Goal: Task Accomplishment & Management: Manage account settings

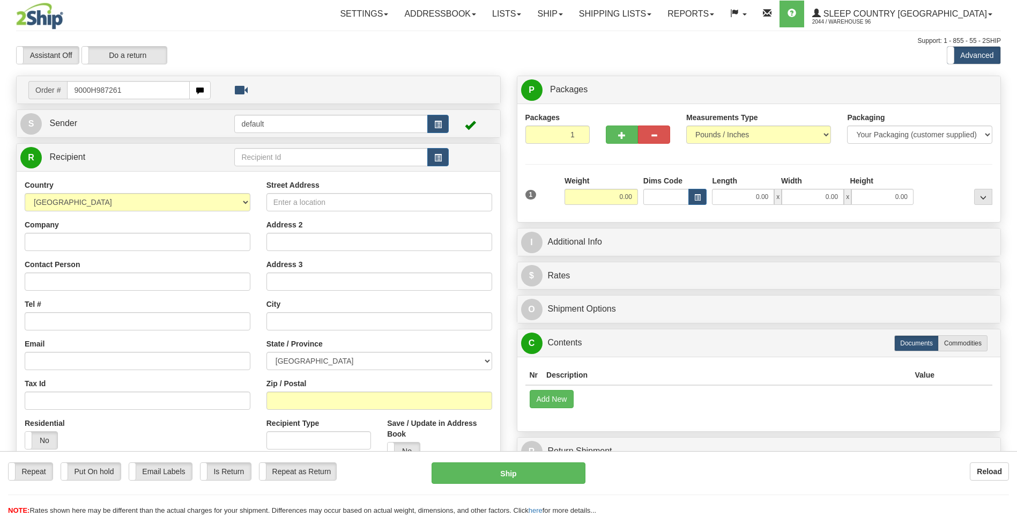
type input "9000H987261"
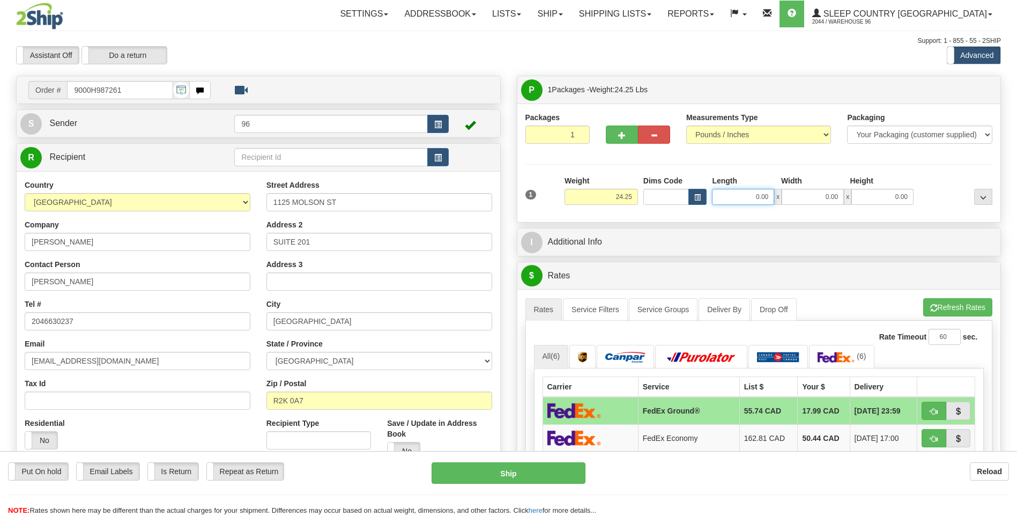
click at [774, 198] on input "0.00" at bounding box center [743, 197] width 62 height 16
type input "27.00"
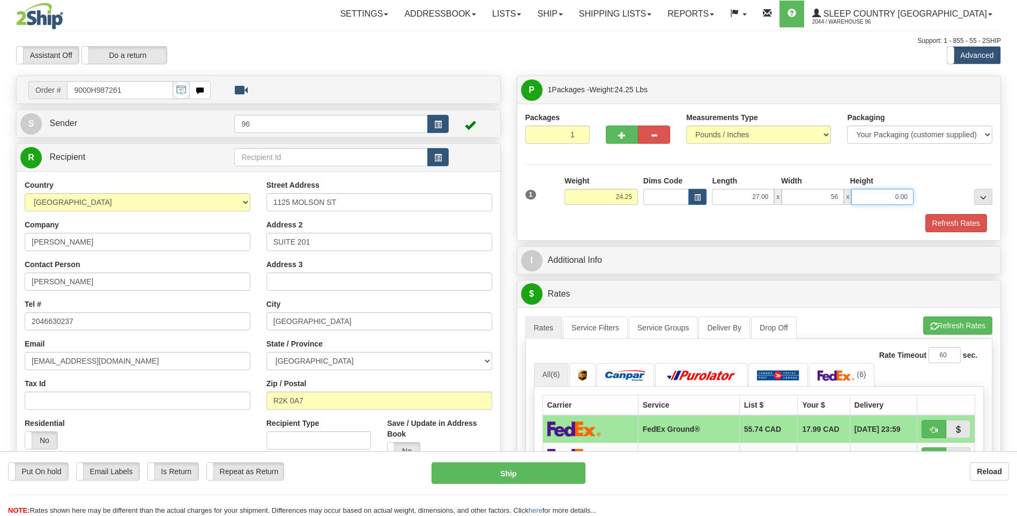
type input "56.00"
type input "4.00"
click at [951, 225] on button "Refresh Rates" at bounding box center [956, 223] width 62 height 18
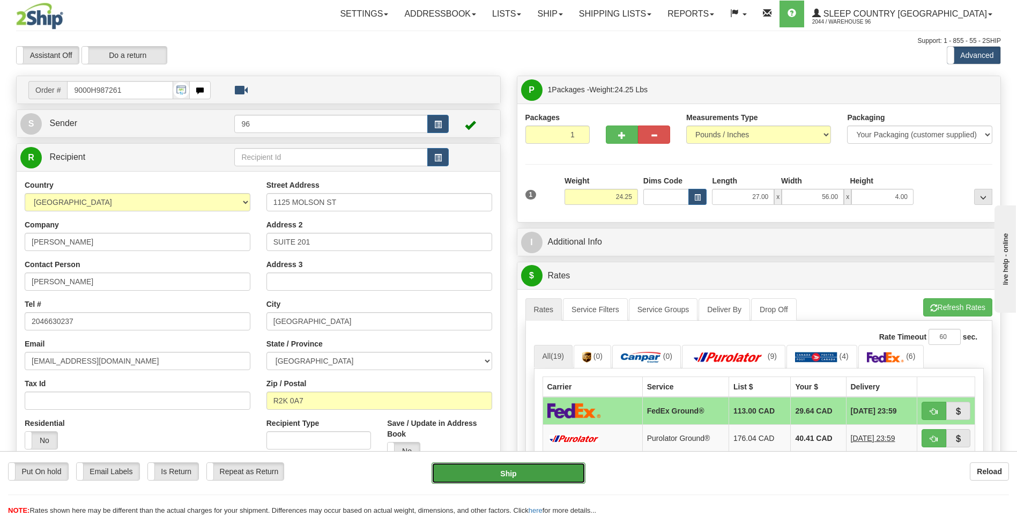
click at [519, 477] on button "Ship" at bounding box center [507, 472] width 153 height 21
type input "92"
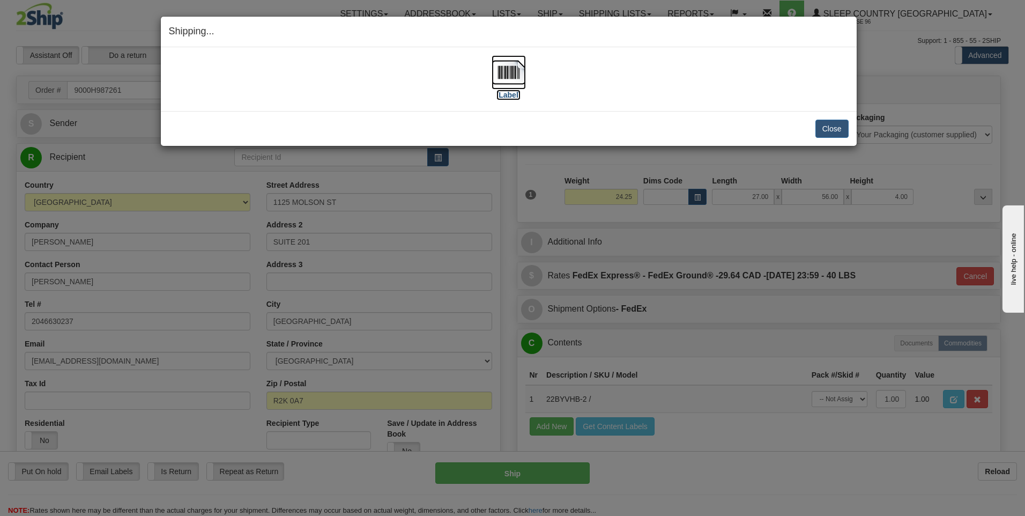
click at [510, 71] on img at bounding box center [509, 72] width 34 height 34
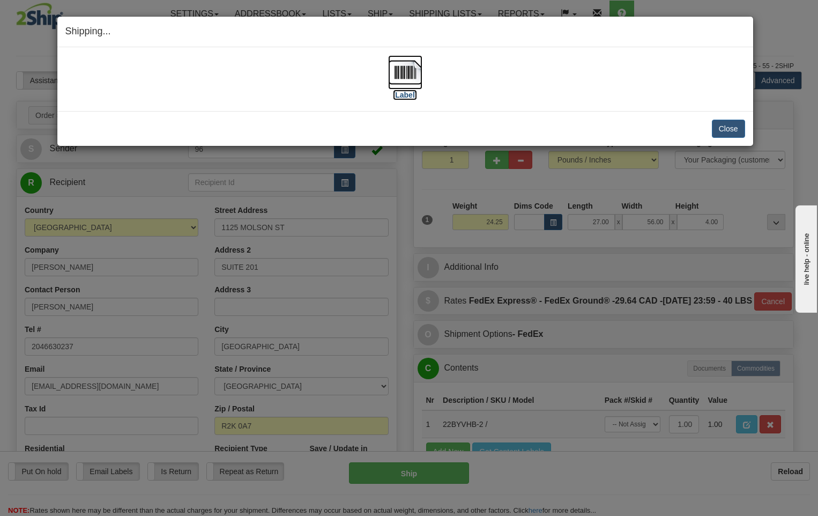
click at [400, 72] on img at bounding box center [405, 72] width 34 height 34
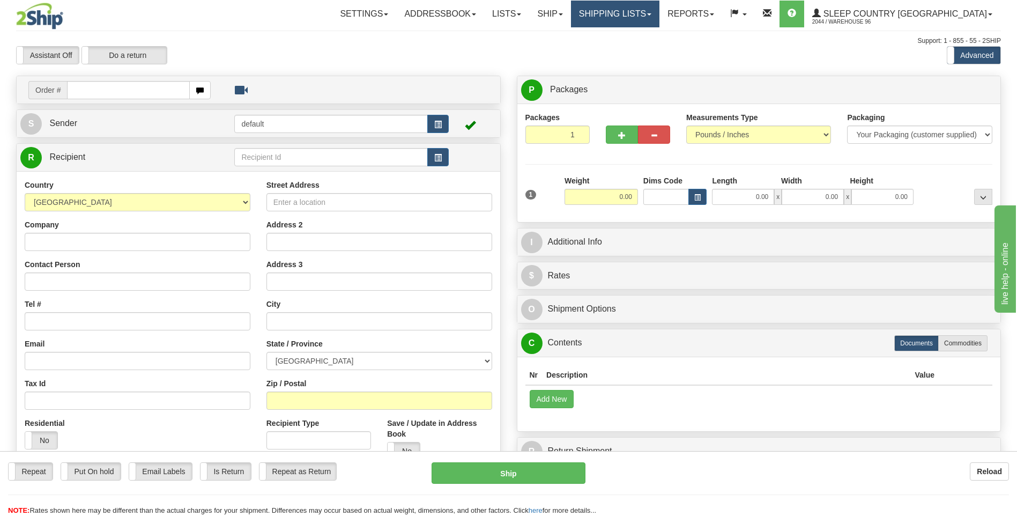
click at [658, 16] on link "Shipping lists" at bounding box center [615, 14] width 88 height 27
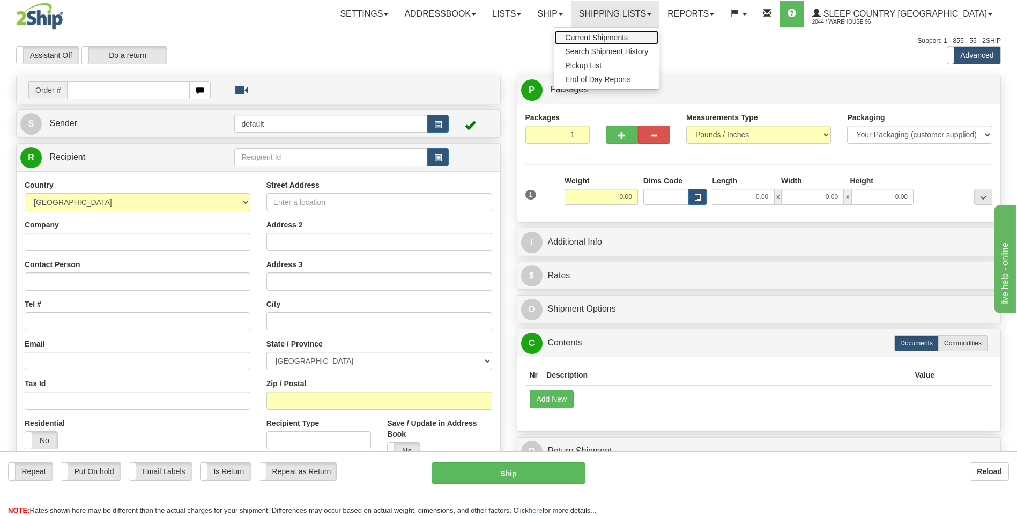
click at [628, 39] on span "Current Shipments" at bounding box center [596, 37] width 63 height 9
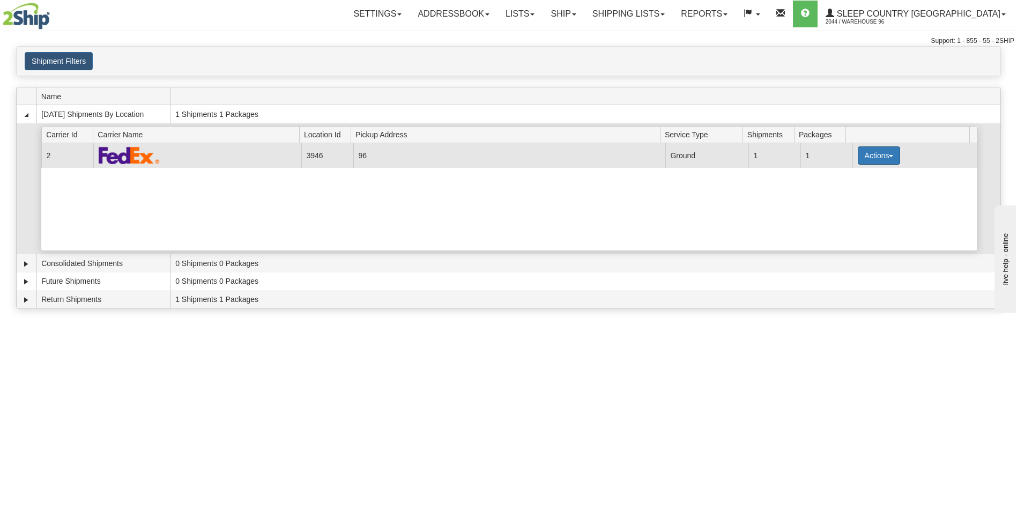
click at [876, 157] on button "Actions" at bounding box center [879, 155] width 43 height 18
drag, startPoint x: 848, startPoint y: 175, endPoint x: 843, endPoint y: 184, distance: 10.6
click at [848, 175] on span "Details" at bounding box center [838, 176] width 29 height 8
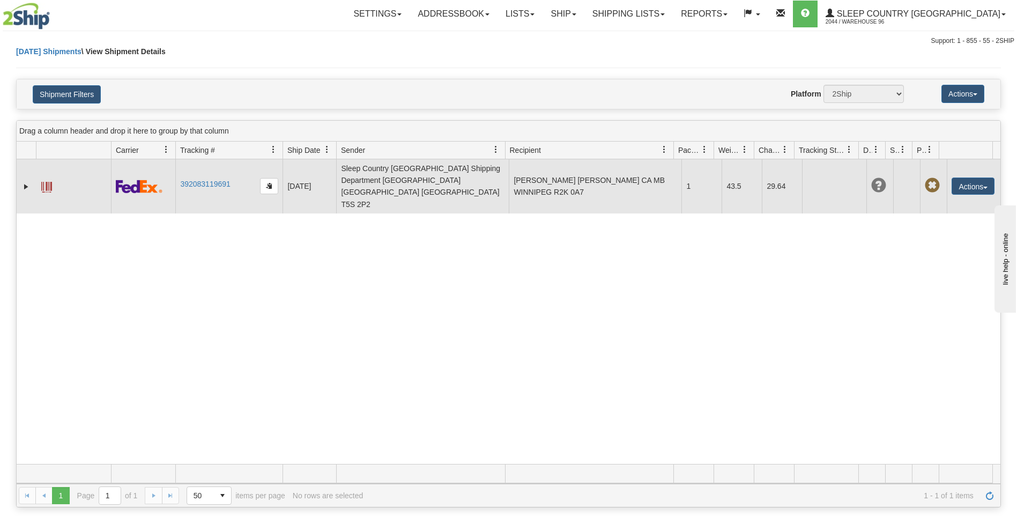
click at [48, 182] on span at bounding box center [46, 187] width 11 height 11
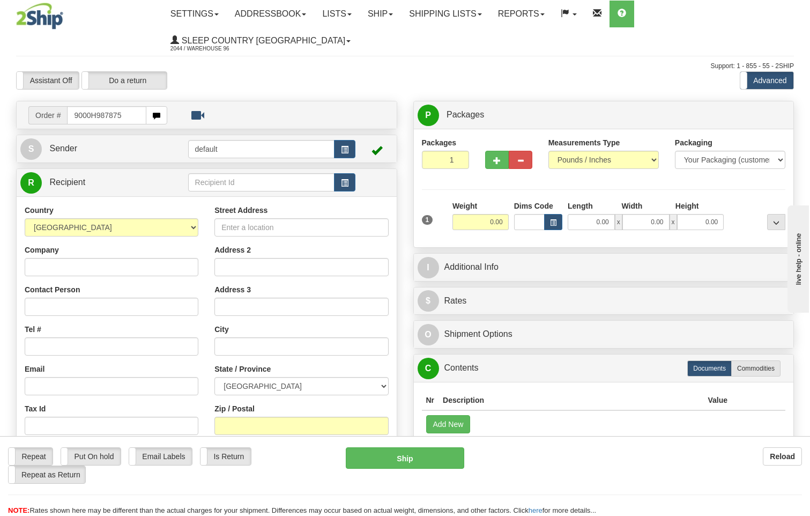
type input "9000H987875"
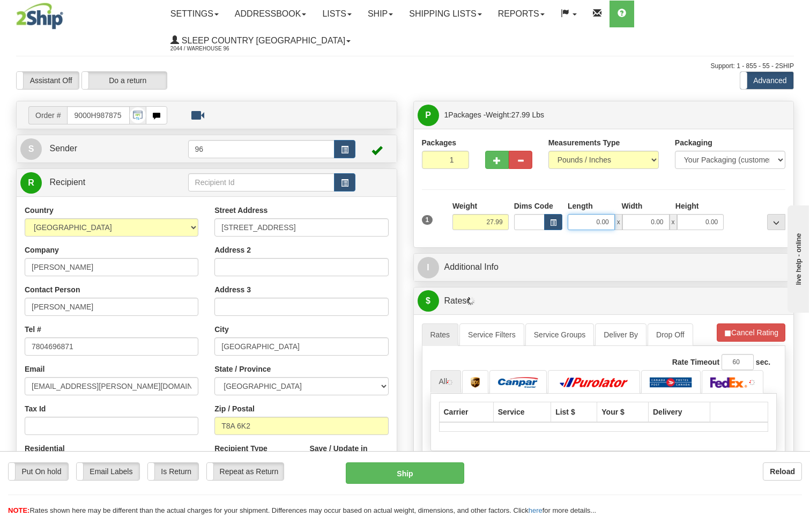
click at [609, 214] on input "0.00" at bounding box center [591, 222] width 47 height 16
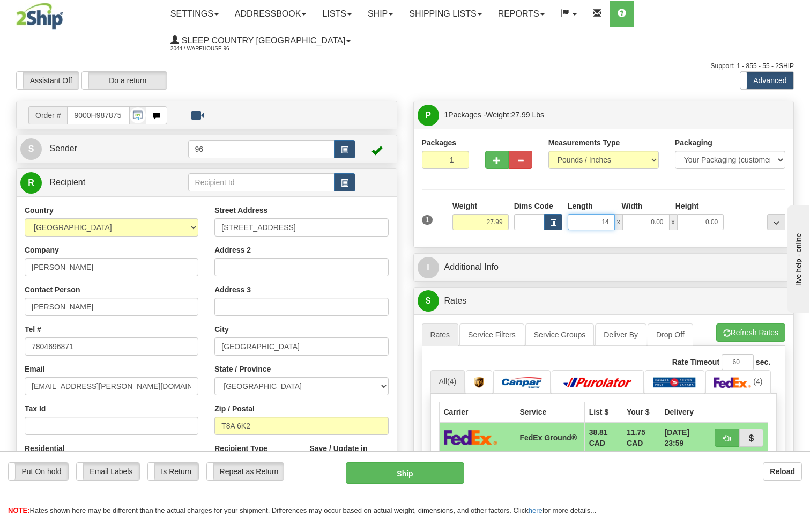
type input "14.00"
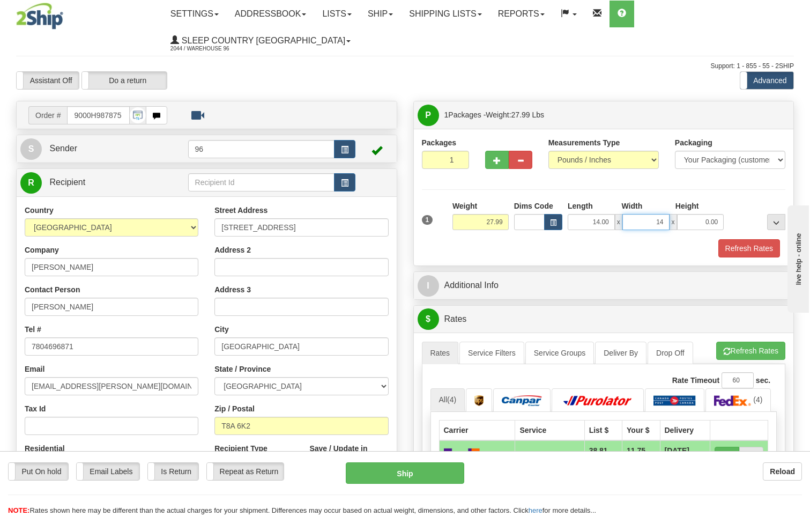
type input "14.00"
type input "40.00"
click at [734, 239] on button "Refresh Rates" at bounding box center [749, 248] width 62 height 18
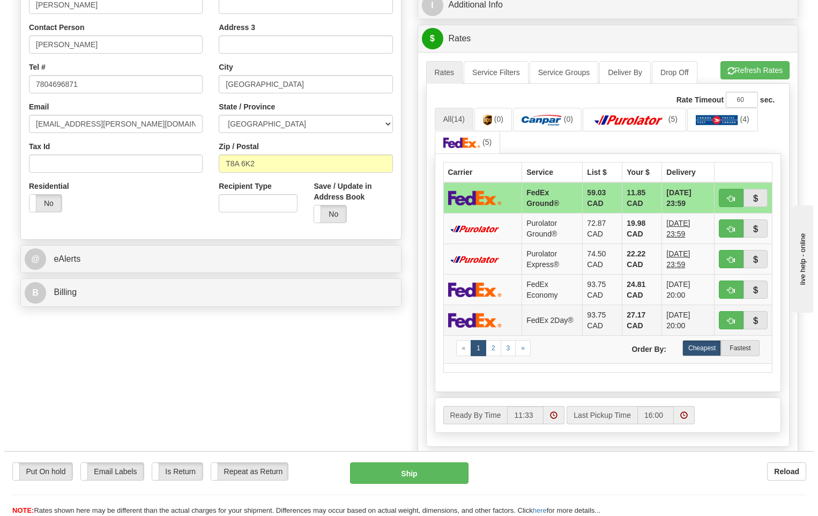
scroll to position [268, 0]
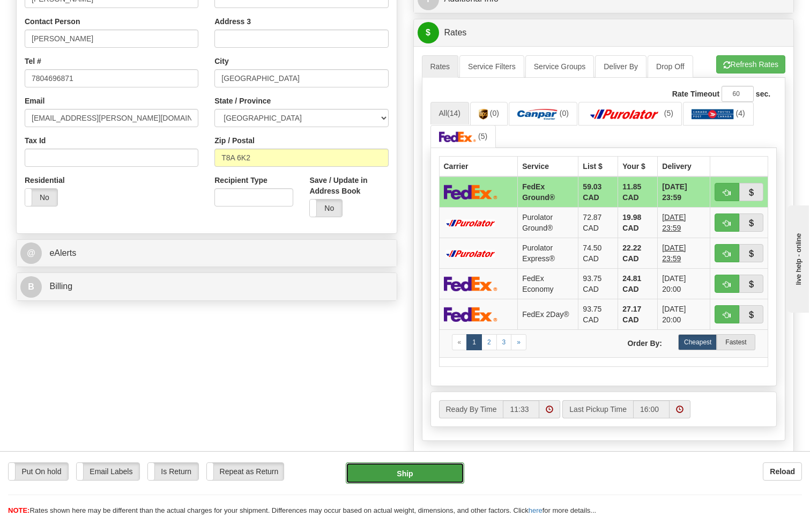
click at [410, 480] on button "Ship" at bounding box center [405, 472] width 119 height 21
type input "92"
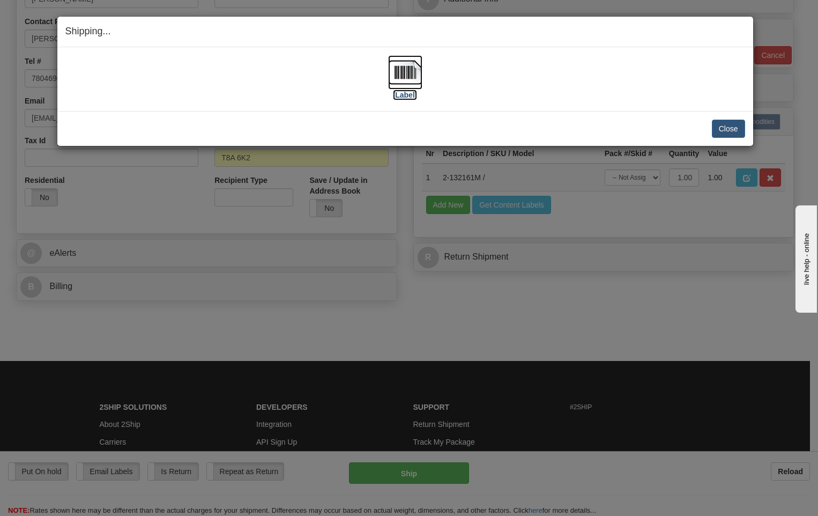
click at [412, 70] on img at bounding box center [405, 72] width 34 height 34
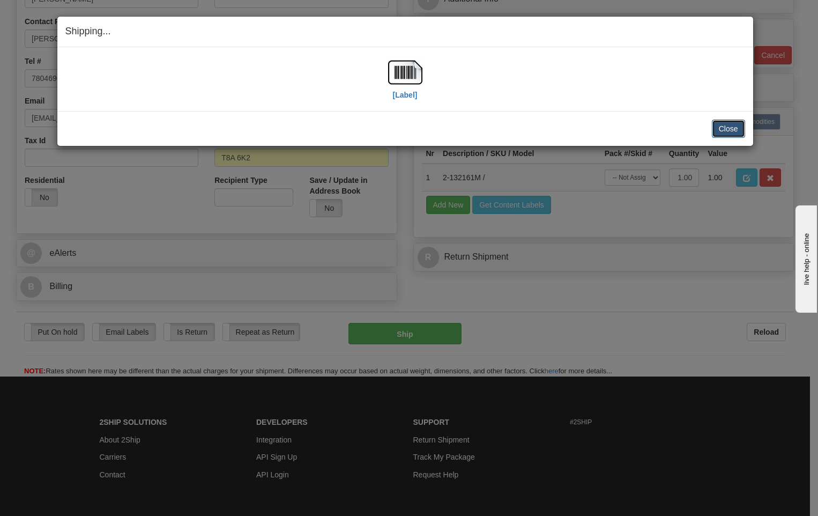
click at [727, 129] on button "Close" at bounding box center [728, 129] width 33 height 18
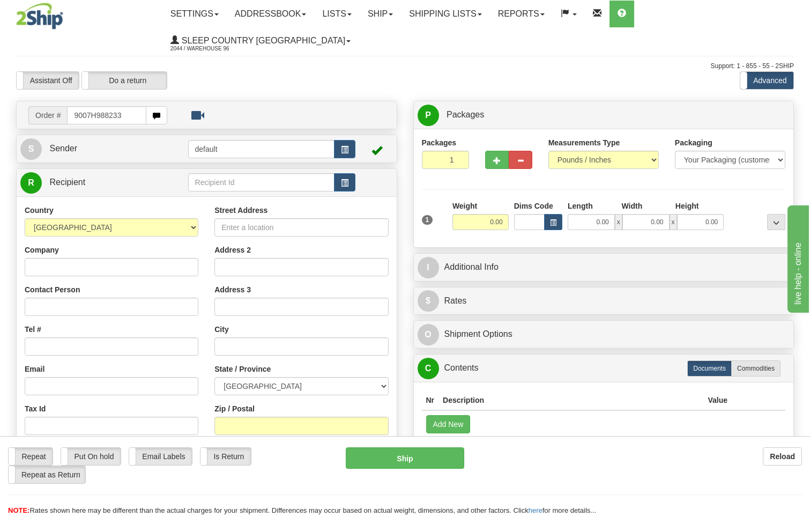
type input "9007H988233"
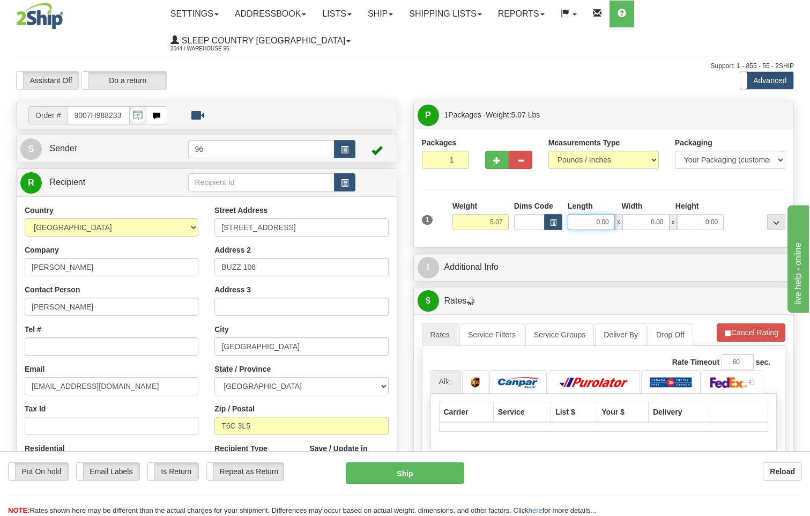
click at [606, 214] on input "0.00" at bounding box center [591, 222] width 47 height 16
type input "19.00"
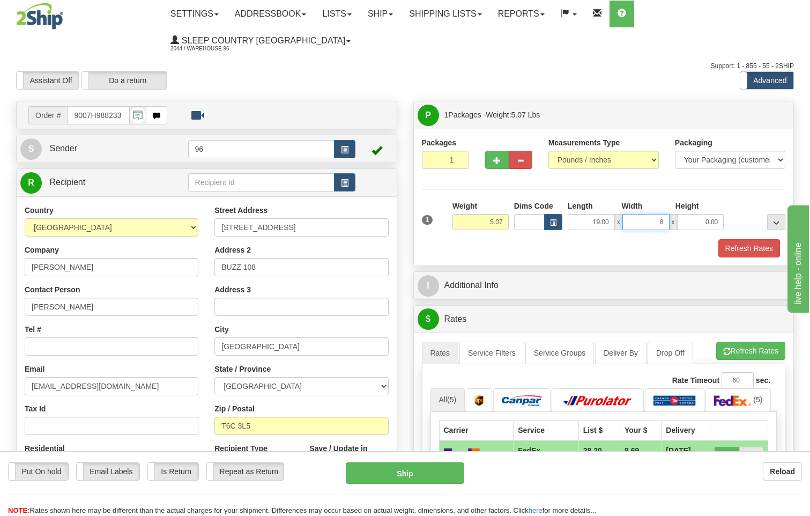
type input "8.00"
click at [746, 239] on button "Refresh Rates" at bounding box center [749, 248] width 62 height 18
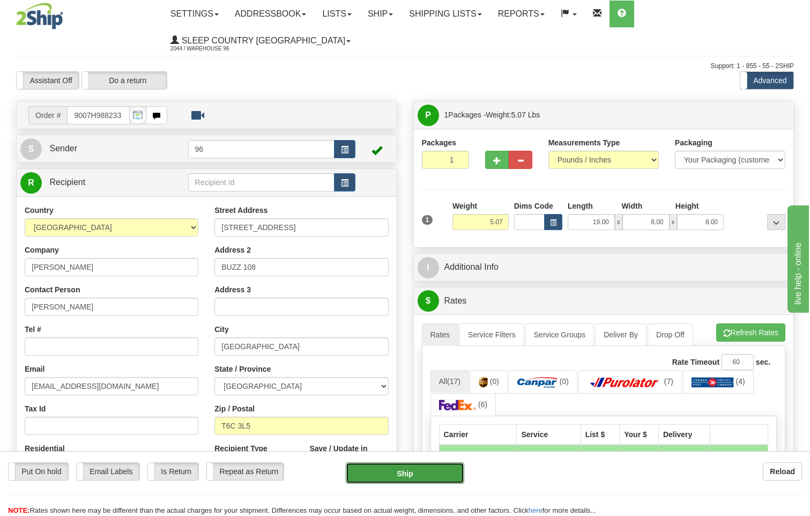
click at [422, 474] on button "Ship" at bounding box center [405, 472] width 119 height 21
type input "DOM.EP"
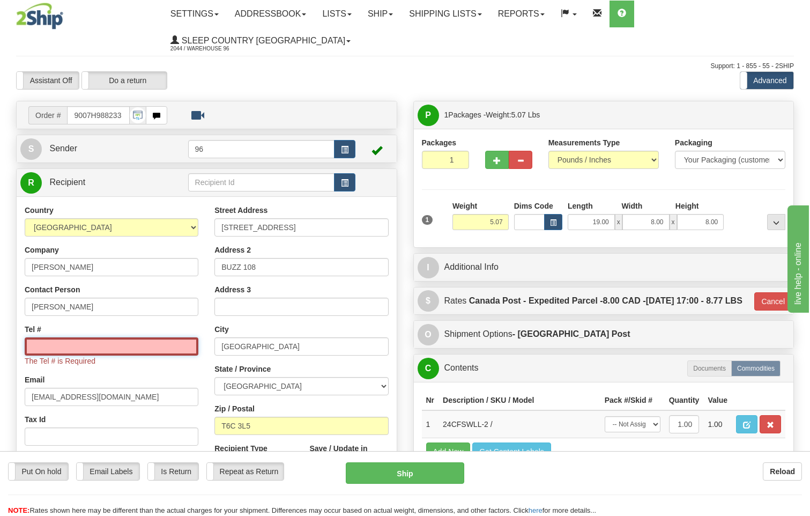
click at [44, 337] on input "Tel #" at bounding box center [112, 346] width 174 height 18
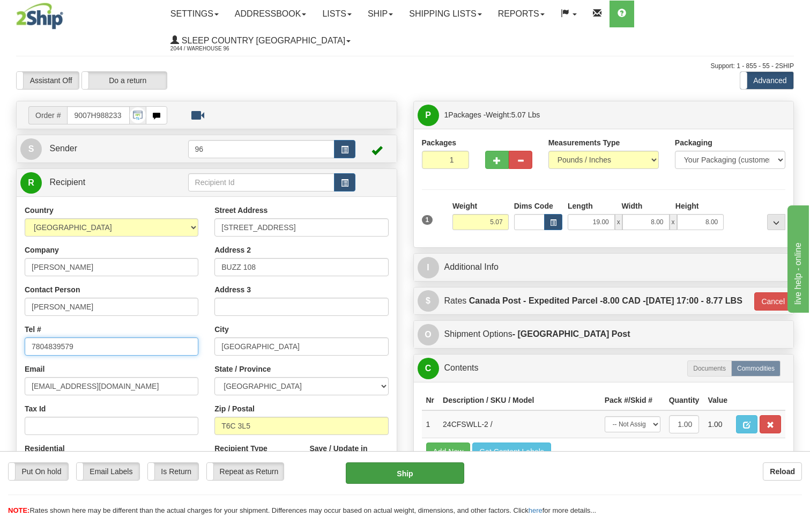
type input "7804839579"
click at [426, 470] on button "Ship" at bounding box center [405, 472] width 119 height 21
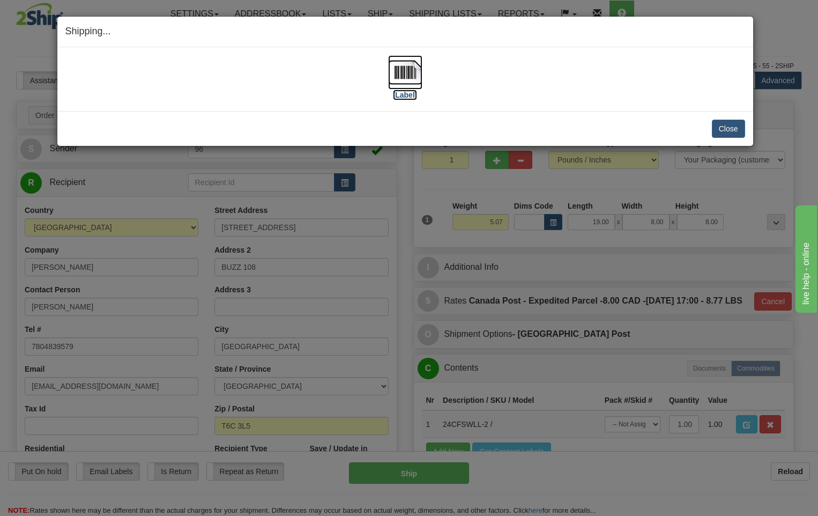
click at [414, 71] on img at bounding box center [405, 72] width 34 height 34
click at [717, 124] on button "Close" at bounding box center [728, 129] width 33 height 18
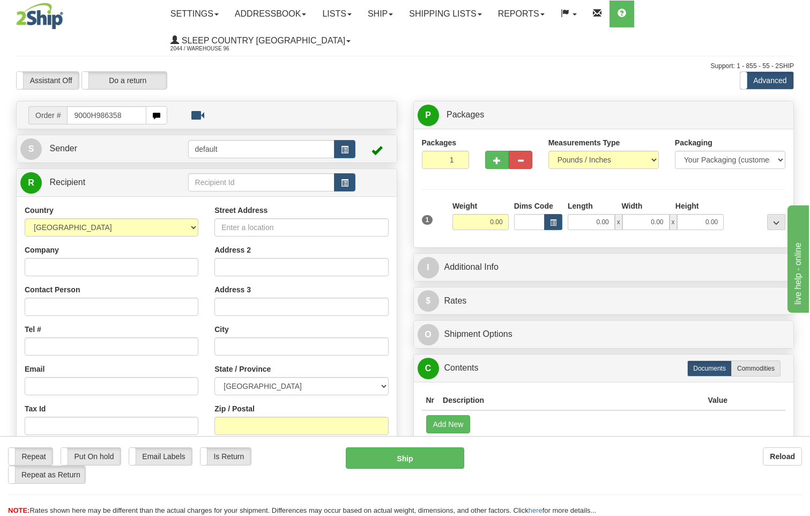
type input "9000H986358"
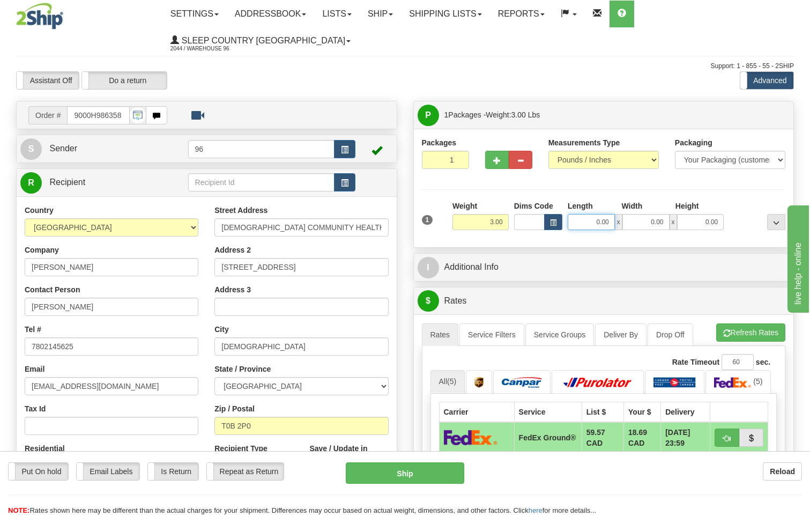
click at [612, 214] on input "0.00" at bounding box center [591, 222] width 47 height 16
type input "13.00"
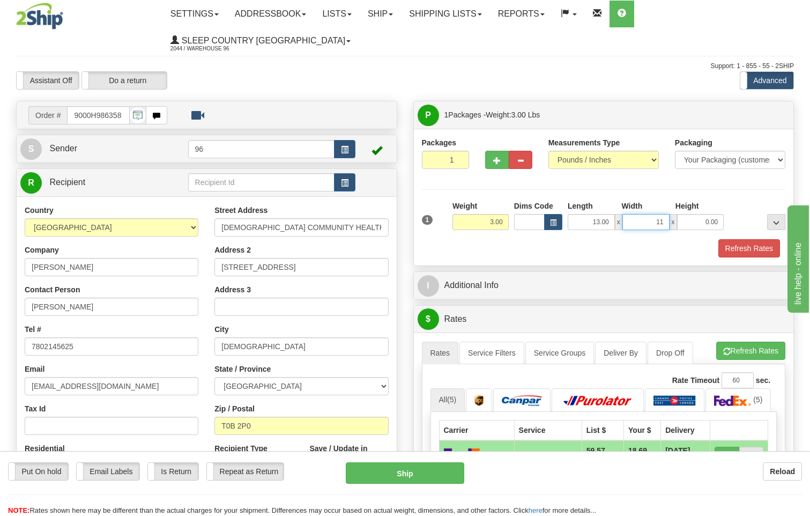
type input "11.00"
type input "2.00"
click at [760, 239] on button "Refresh Rates" at bounding box center [749, 248] width 62 height 18
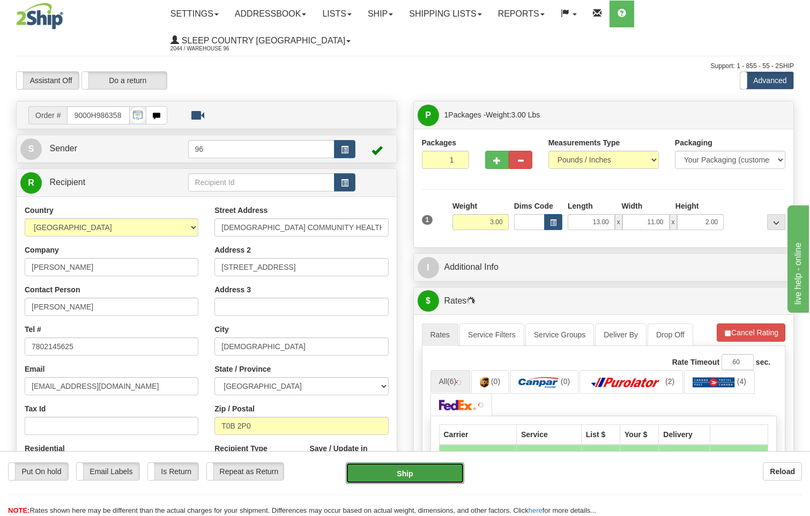
click at [412, 476] on button "Ship" at bounding box center [405, 472] width 119 height 21
type input "260"
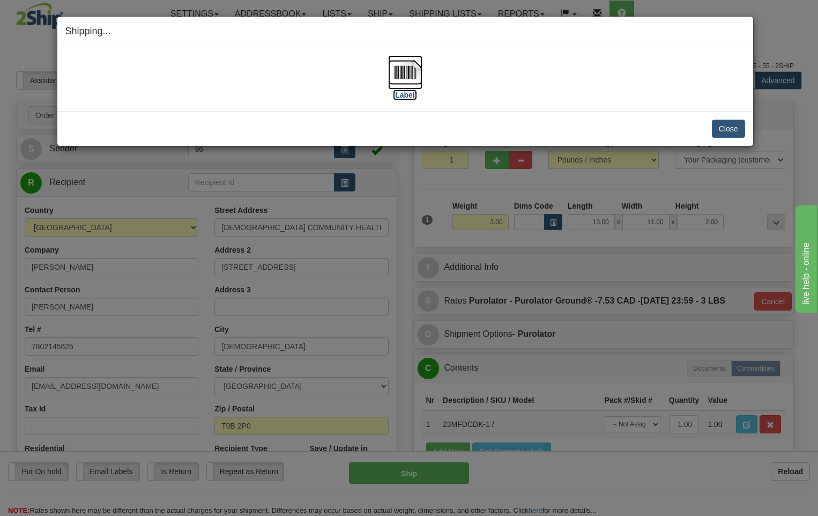
click at [403, 73] on img at bounding box center [405, 72] width 34 height 34
click at [726, 131] on button "Close" at bounding box center [728, 129] width 33 height 18
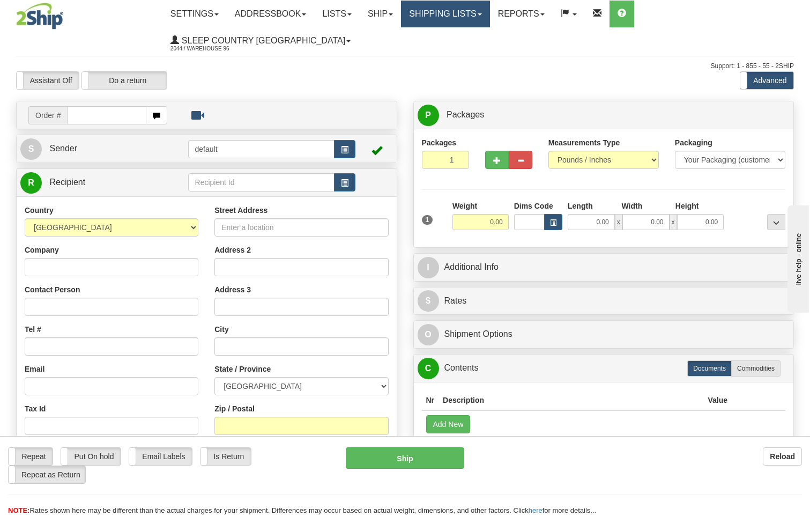
click at [457, 10] on link "Shipping lists" at bounding box center [445, 14] width 88 height 27
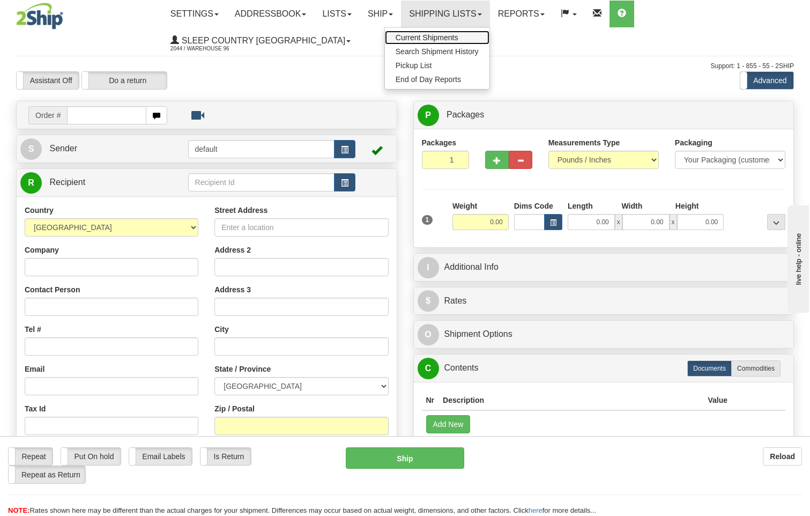
click at [456, 38] on span "Current Shipments" at bounding box center [427, 37] width 63 height 9
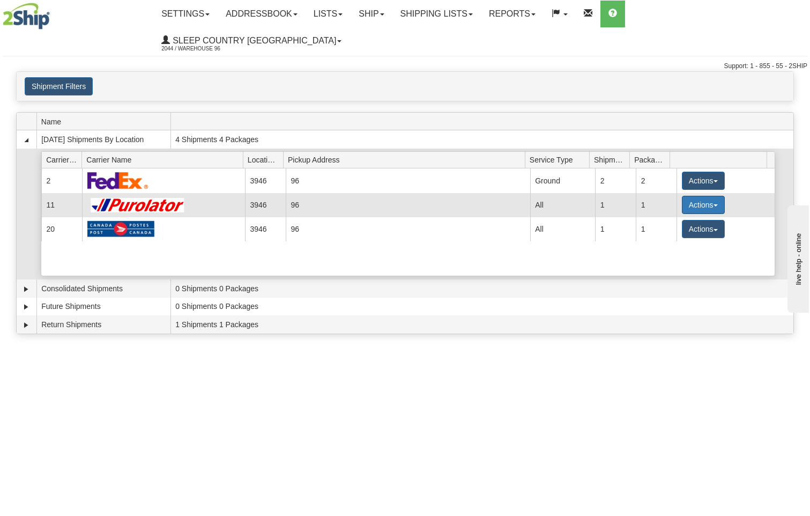
click at [691, 196] on button "Actions" at bounding box center [703, 205] width 43 height 18
click at [666, 221] on span "Details" at bounding box center [663, 225] width 29 height 8
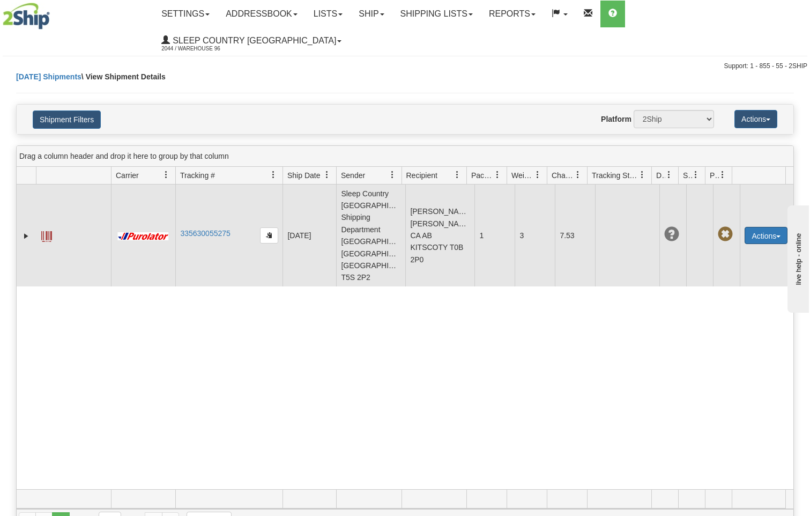
click at [753, 227] on button "Actions" at bounding box center [765, 235] width 43 height 17
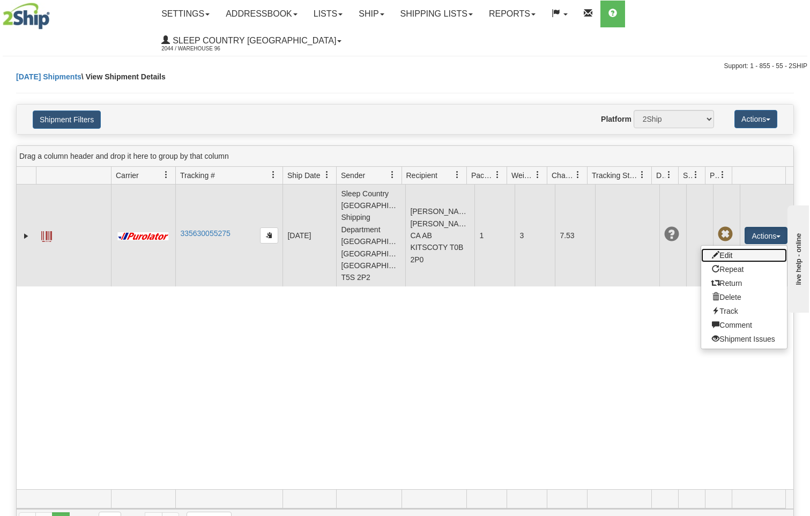
click at [726, 248] on link "Edit" at bounding box center [744, 255] width 86 height 14
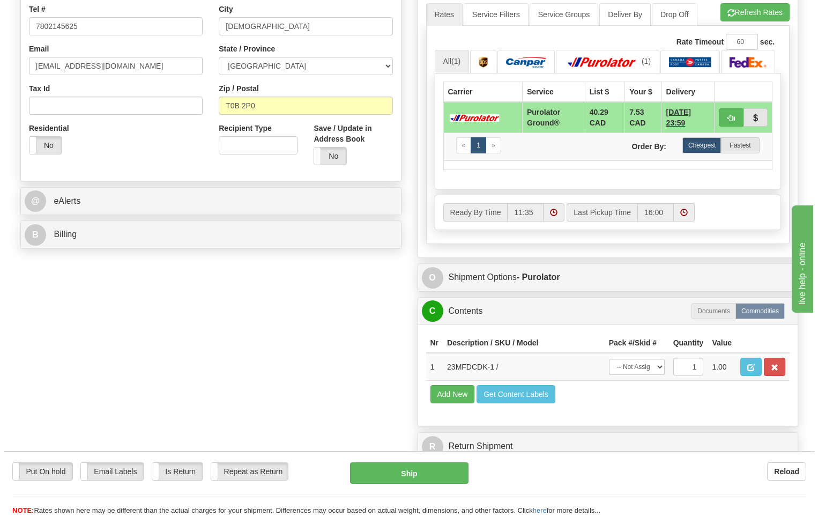
scroll to position [429, 0]
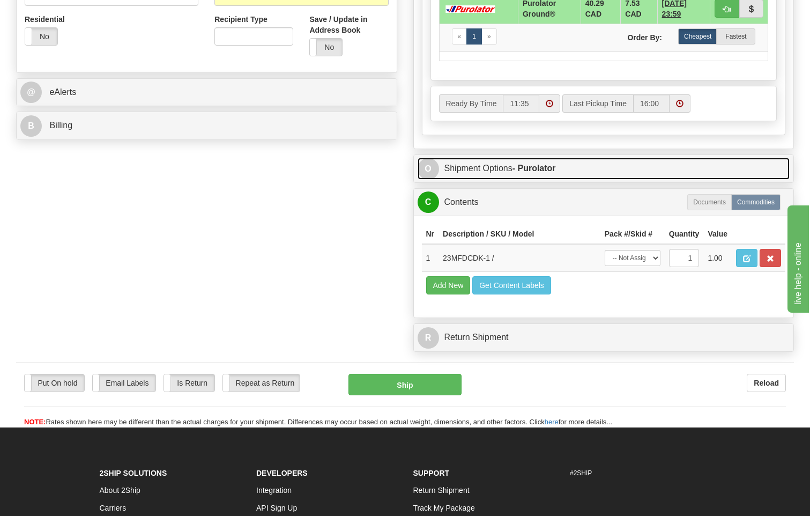
click at [523, 158] on link "O Shipment Options - Purolator" at bounding box center [604, 169] width 373 height 22
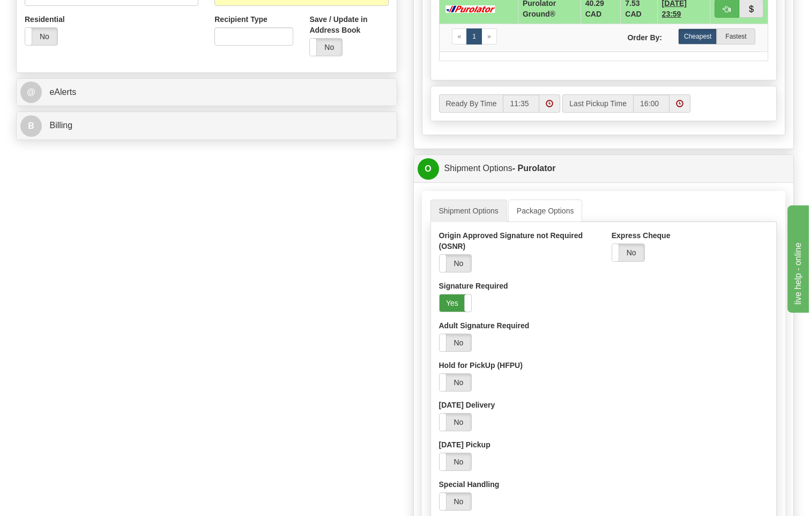
click at [452, 294] on label "Yes" at bounding box center [456, 302] width 32 height 17
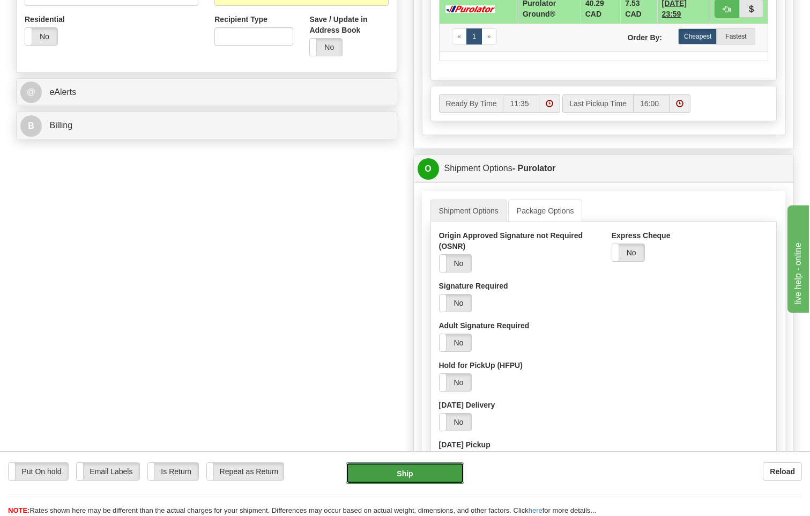
click at [418, 471] on button "Ship" at bounding box center [405, 472] width 119 height 21
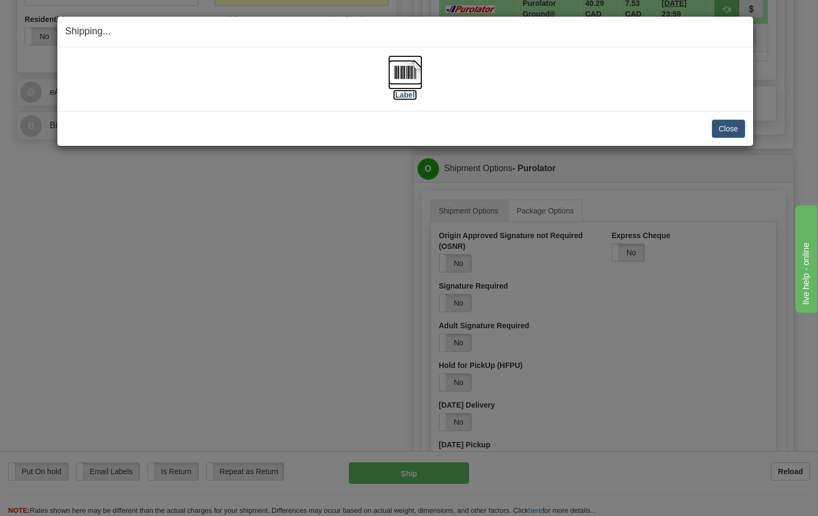
click at [398, 66] on img at bounding box center [405, 72] width 34 height 34
click at [725, 126] on button "Close" at bounding box center [728, 129] width 33 height 18
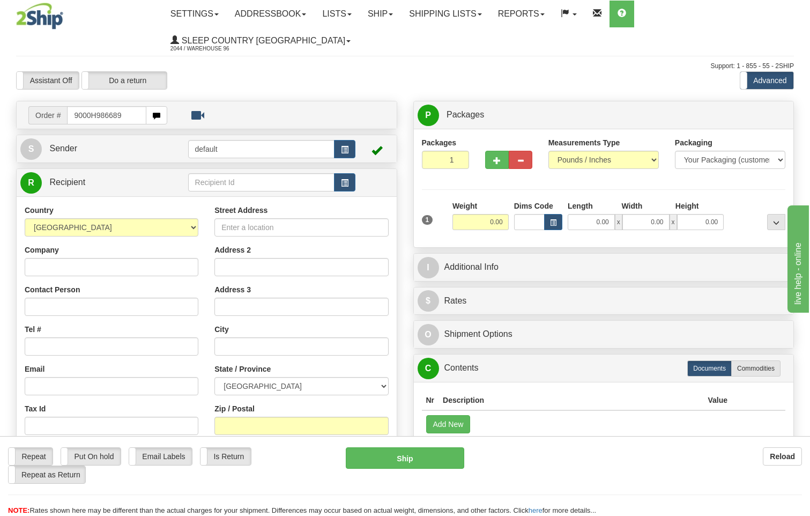
type input "9000H986689"
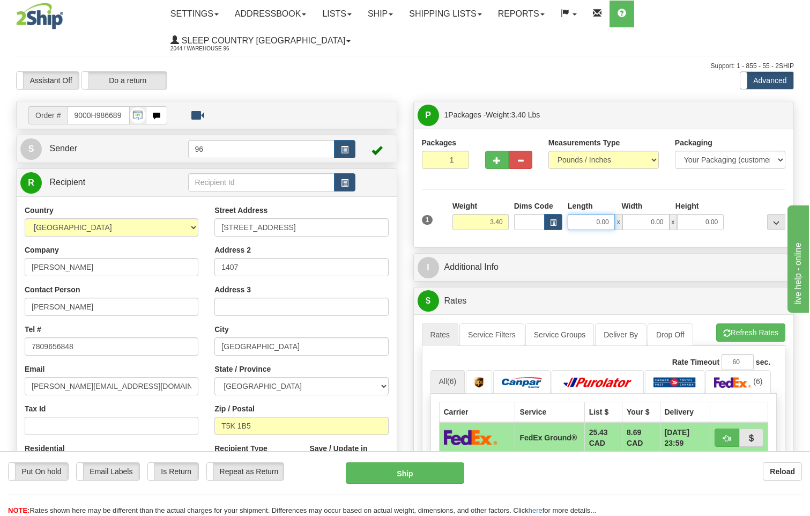
click at [614, 214] on input "0.00" at bounding box center [591, 222] width 47 height 16
type input "11.00"
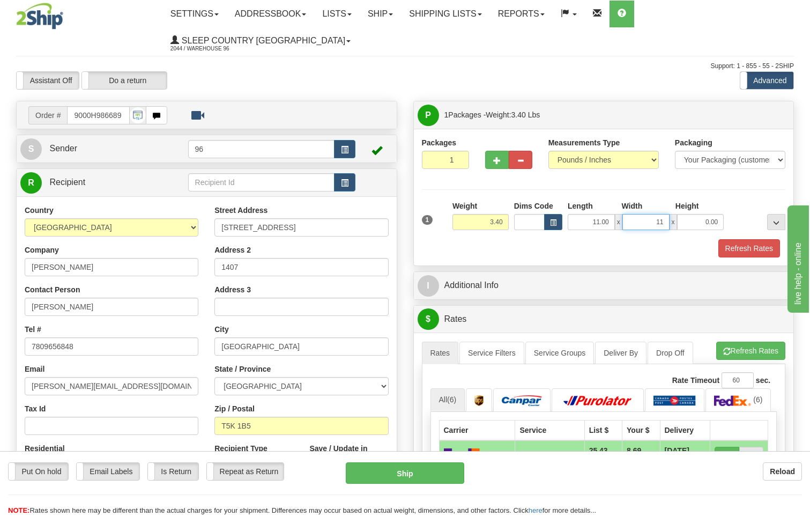
type input "11.00"
type input "5.00"
click at [751, 239] on button "Refresh Rates" at bounding box center [749, 248] width 62 height 18
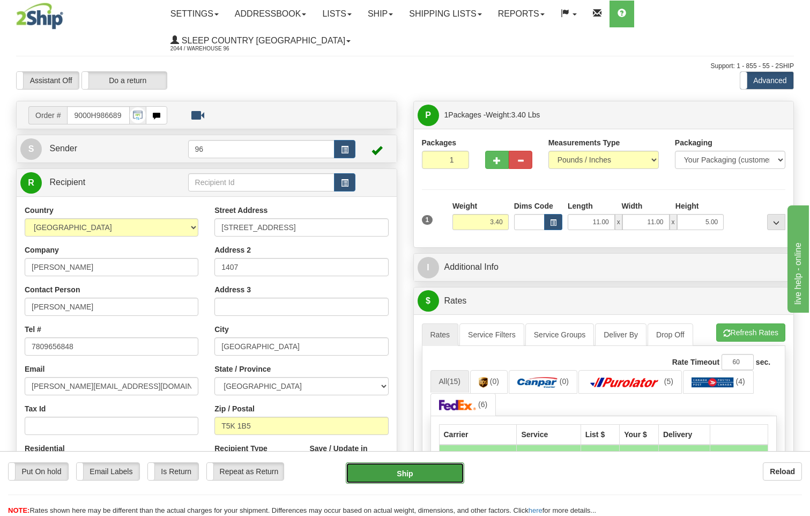
click at [422, 480] on button "Ship" at bounding box center [405, 472] width 119 height 21
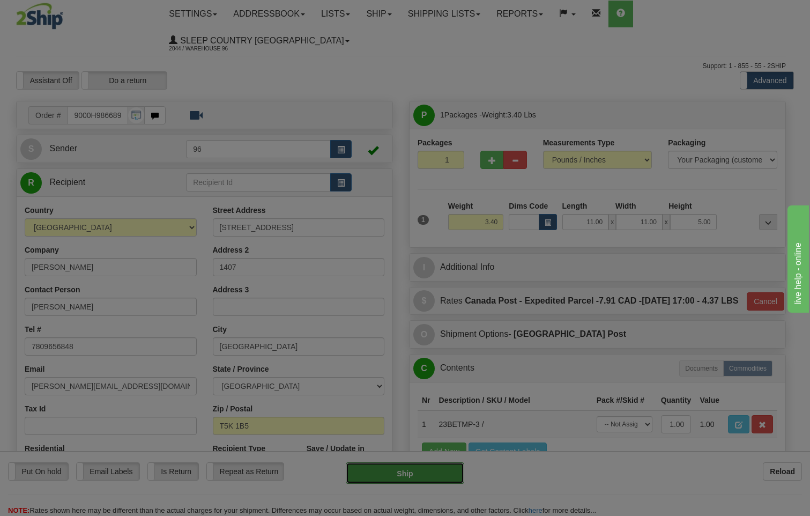
type input "DOM.EP"
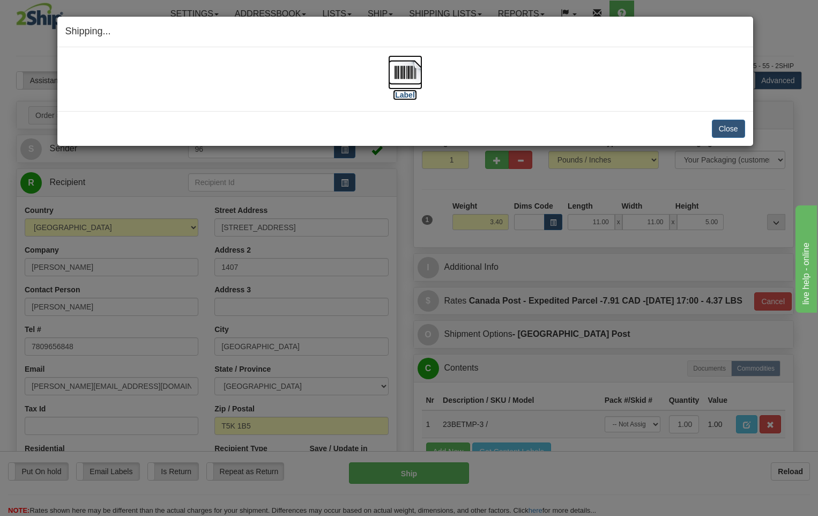
click at [409, 71] on img at bounding box center [405, 72] width 34 height 34
click at [730, 128] on button "Close" at bounding box center [728, 129] width 33 height 18
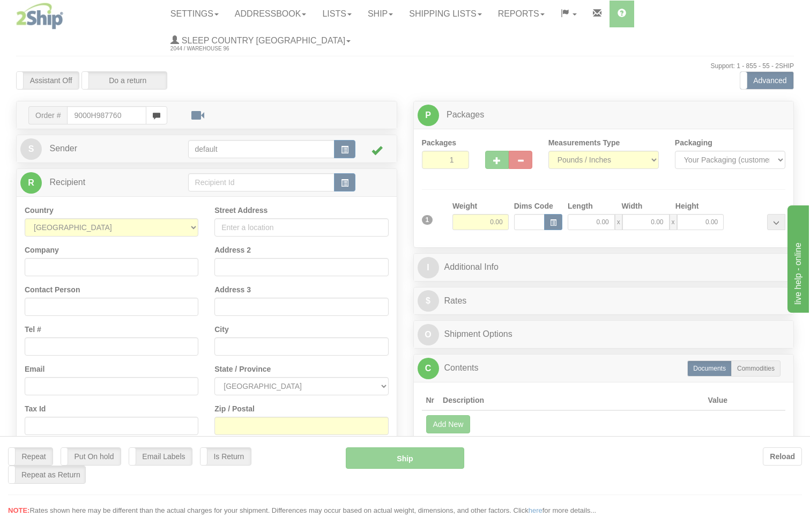
type input "9000H987760"
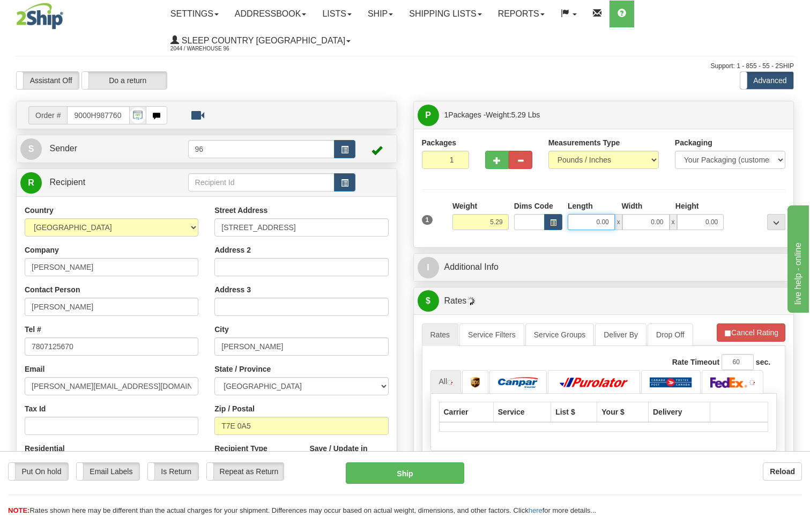
click at [610, 214] on input "0.00" at bounding box center [591, 222] width 47 height 16
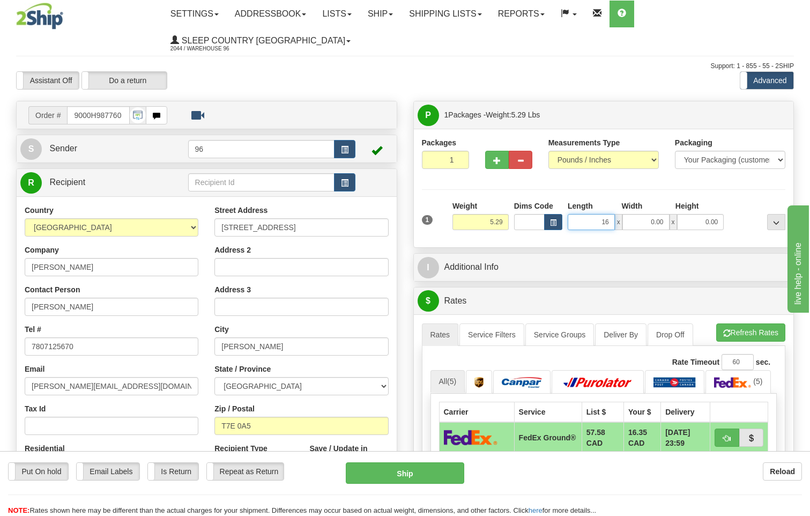
type input "16.00"
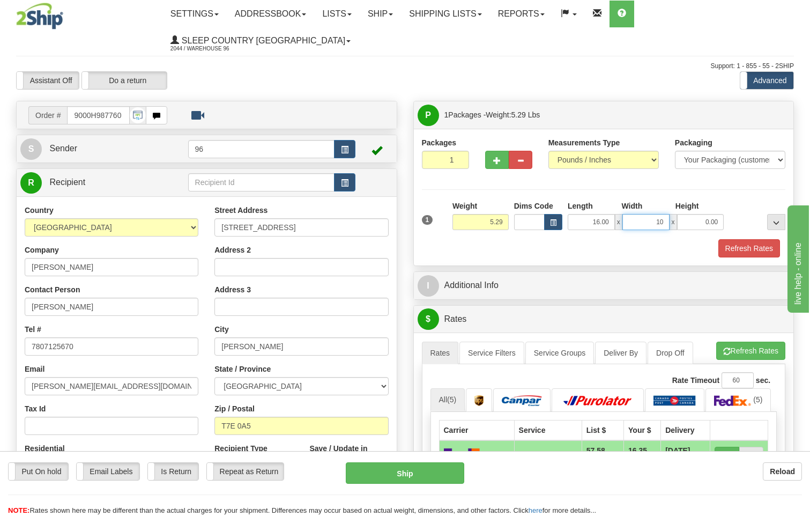
type input "10.00"
click at [737, 239] on button "Refresh Rates" at bounding box center [749, 248] width 62 height 18
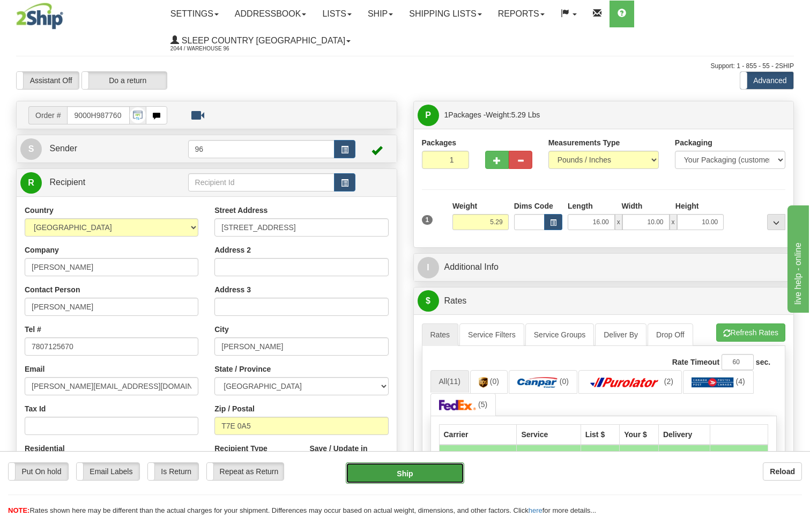
click at [402, 470] on button "Ship" at bounding box center [405, 472] width 119 height 21
type input "DOM.EP"
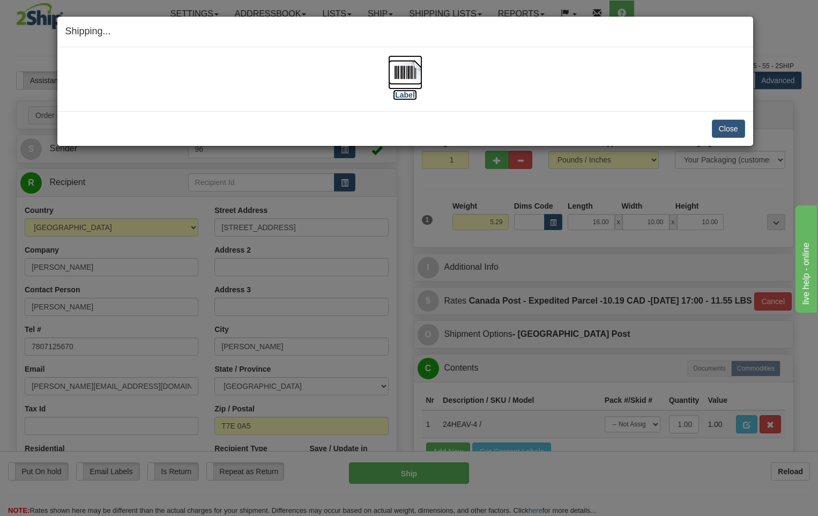
click at [408, 74] on img at bounding box center [405, 72] width 34 height 34
click at [718, 125] on button "Close" at bounding box center [728, 129] width 33 height 18
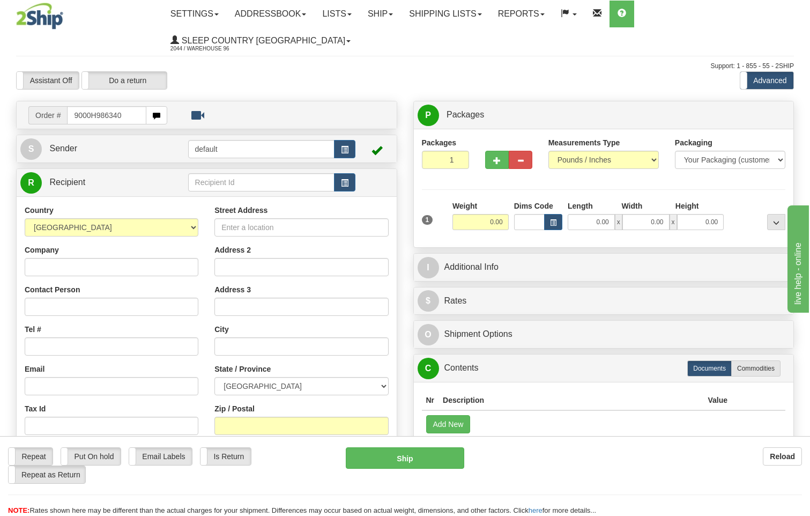
type input "9000H986340"
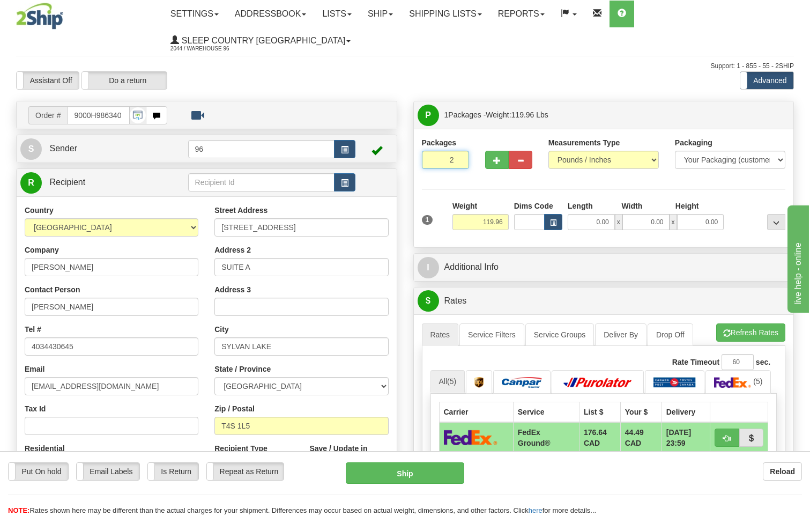
click at [459, 151] on input "2" at bounding box center [445, 160] width 47 height 18
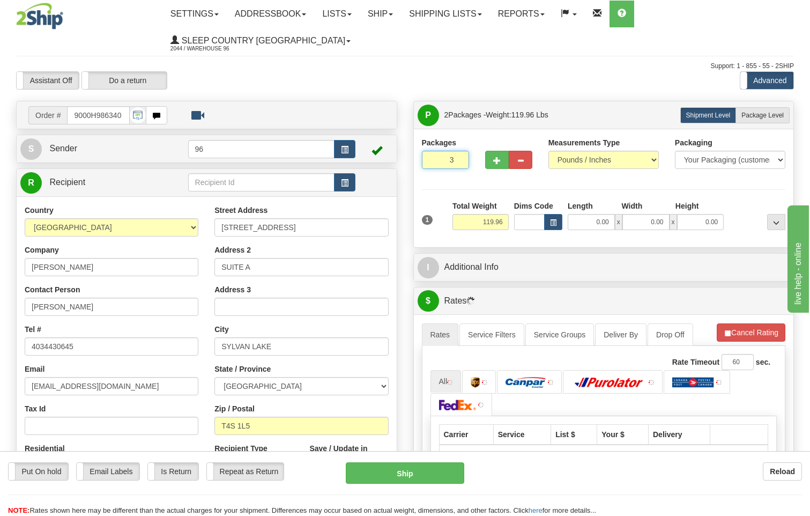
type input "3"
click at [459, 151] on input "3" at bounding box center [445, 160] width 47 height 18
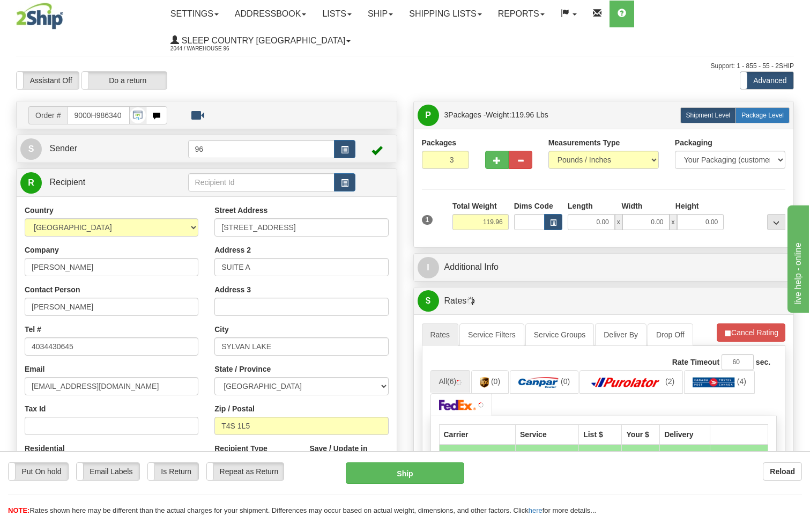
click at [756, 111] on span "Package Level" at bounding box center [762, 115] width 42 height 8
radio input "true"
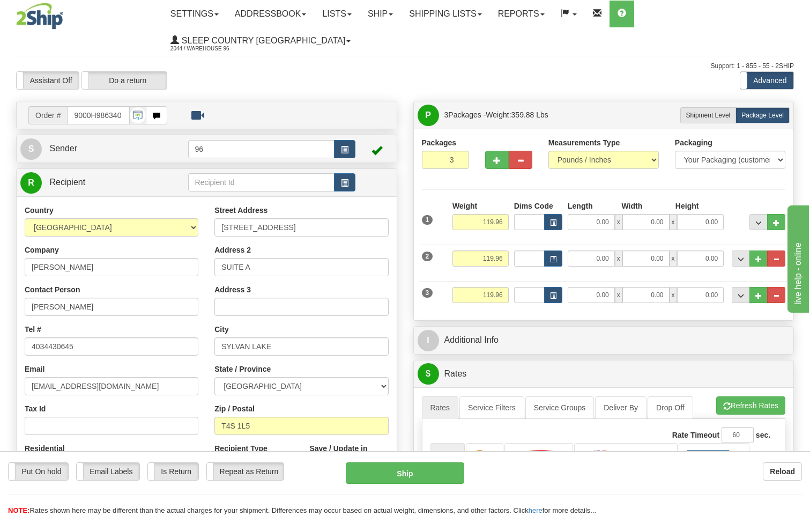
click at [510, 287] on div "Weight 119.96" at bounding box center [481, 299] width 62 height 24
click at [505, 287] on input "119.96" at bounding box center [480, 295] width 56 height 16
type input "1"
type input "5.00"
click at [612, 287] on input "0.00" at bounding box center [591, 295] width 47 height 16
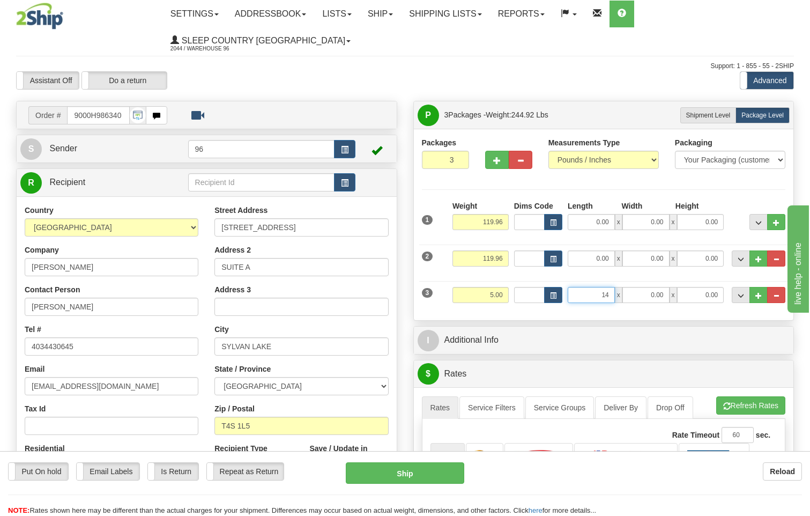
type input "14.00"
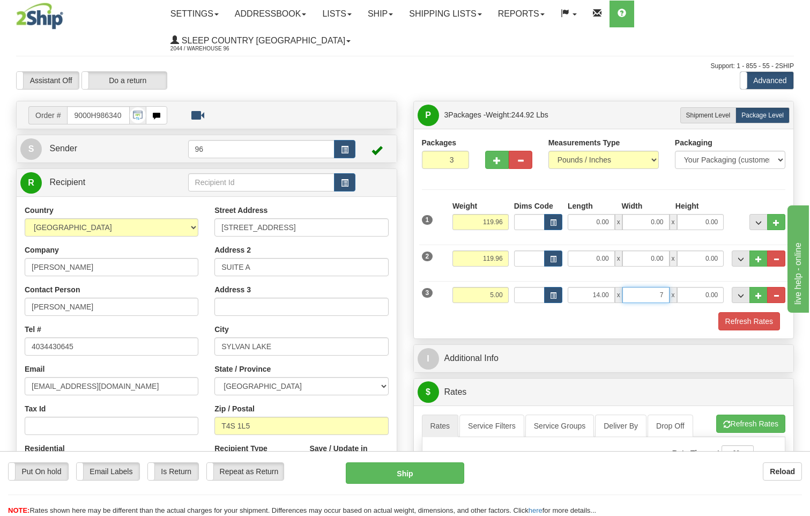
type input "7.00"
click at [502, 250] on input "119.96" at bounding box center [480, 258] width 56 height 16
type input "1"
type input "65.00"
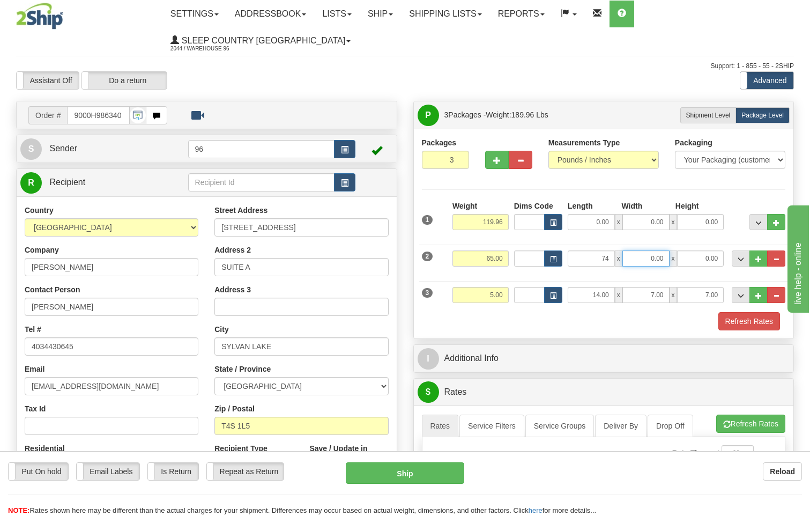
type input "74.00"
type input "16.00"
type input "10.00"
click at [503, 214] on input "119.96" at bounding box center [480, 222] width 56 height 16
type input "1"
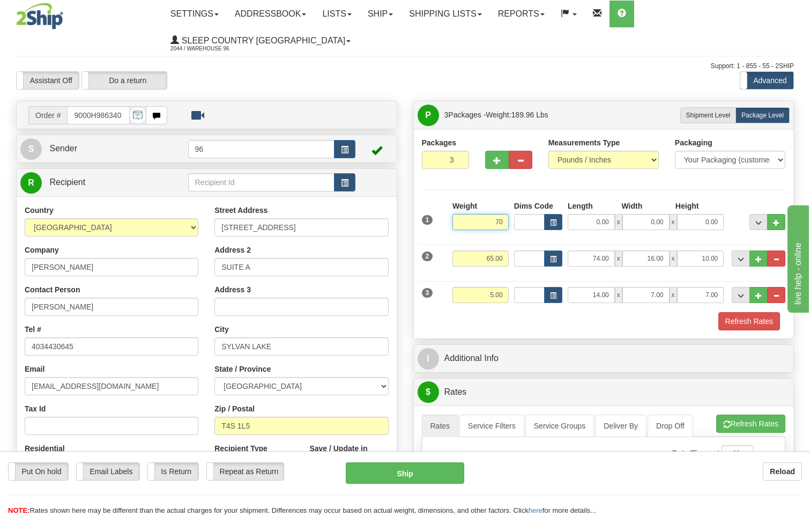
type input "70.00"
click at [611, 214] on input "0.00" at bounding box center [591, 222] width 47 height 16
type input "16.00"
type input "42.00"
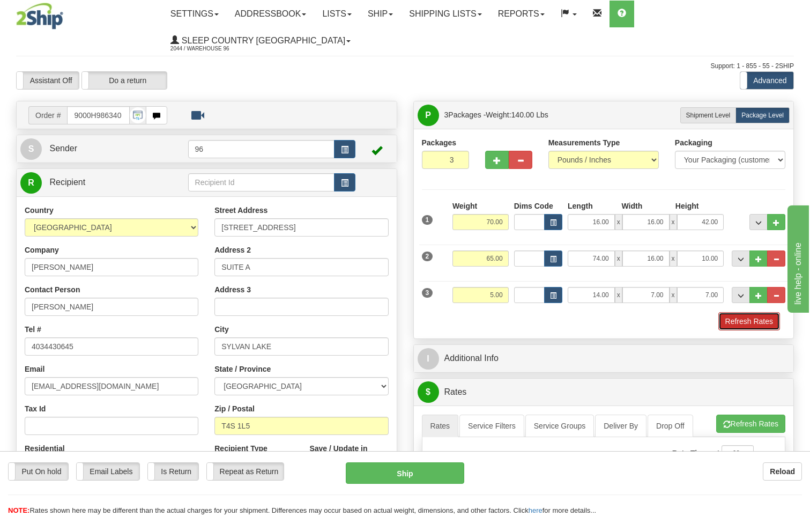
click at [739, 312] on button "Refresh Rates" at bounding box center [749, 321] width 62 height 18
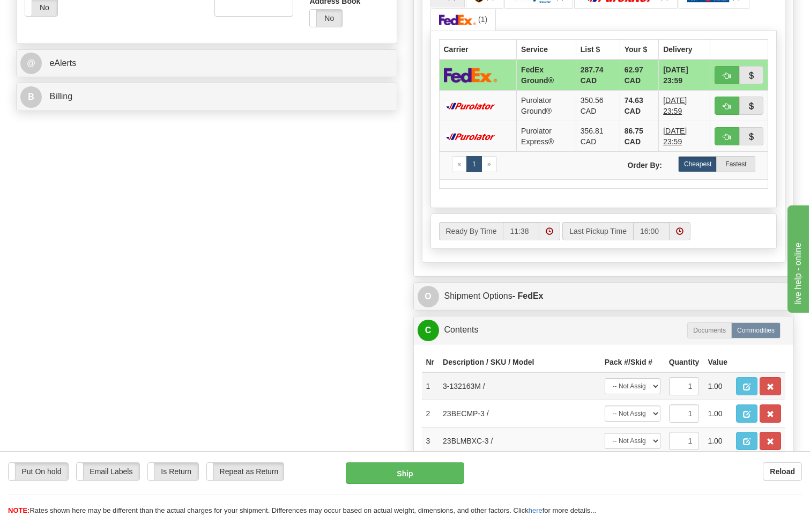
scroll to position [482, 0]
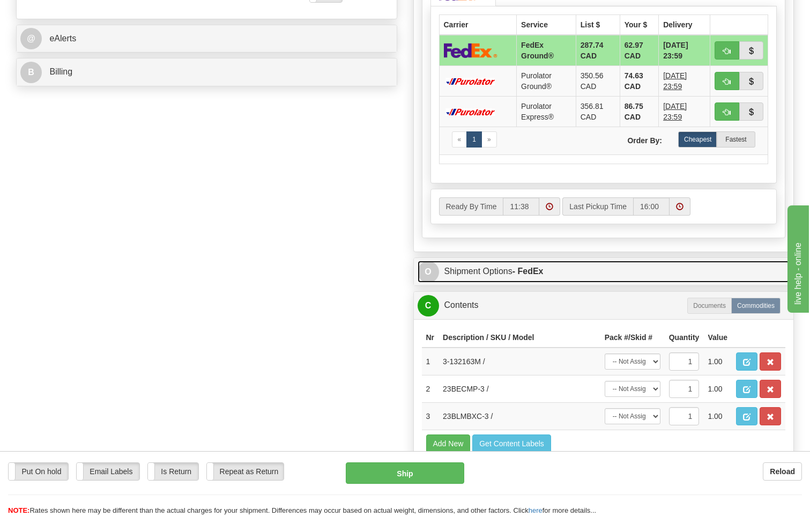
click at [533, 260] on link "O Shipment Options - FedEx" at bounding box center [604, 271] width 373 height 22
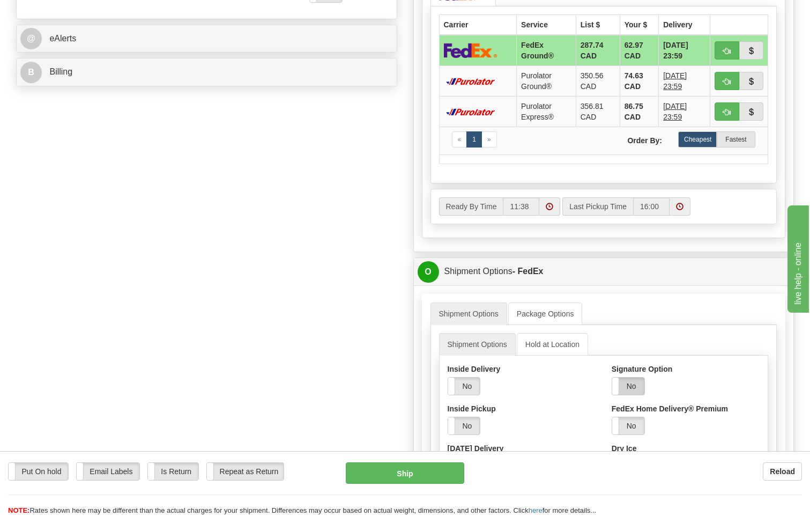
click at [642, 377] on label "No" at bounding box center [628, 385] width 32 height 17
click at [645, 427] on select "Adult Direct Indirect No Signature Required Service Default" at bounding box center [645, 436] width 66 height 18
select select "2"
click at [612, 427] on select "Adult Direct Indirect No Signature Required Service Default" at bounding box center [645, 436] width 66 height 18
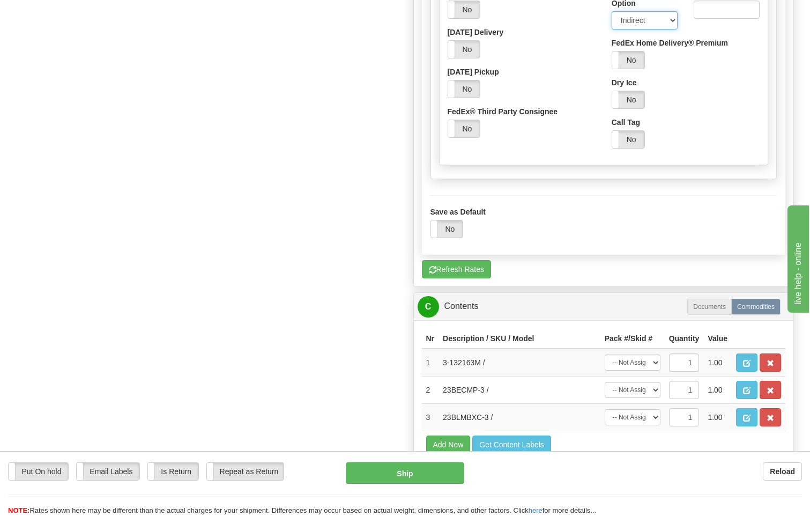
scroll to position [911, 0]
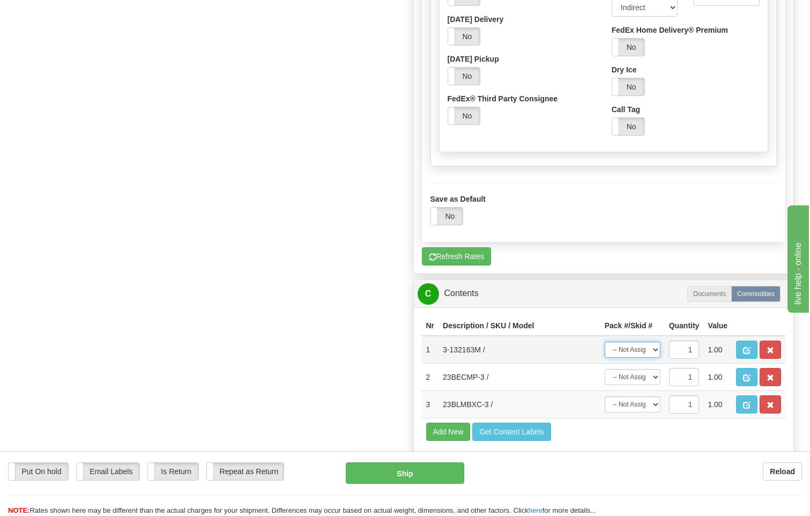
click at [639, 341] on select "-- Not Assigned -- Package 1 Package 2 Package 3" at bounding box center [633, 349] width 56 height 16
select select "0"
click at [605, 341] on select "-- Not Assigned -- Package 1 Package 2 Package 3" at bounding box center [633, 349] width 56 height 16
click at [639, 369] on select "-- Not Assigned -- Package 1 Package 2 Package 3" at bounding box center [633, 377] width 56 height 16
select select "1"
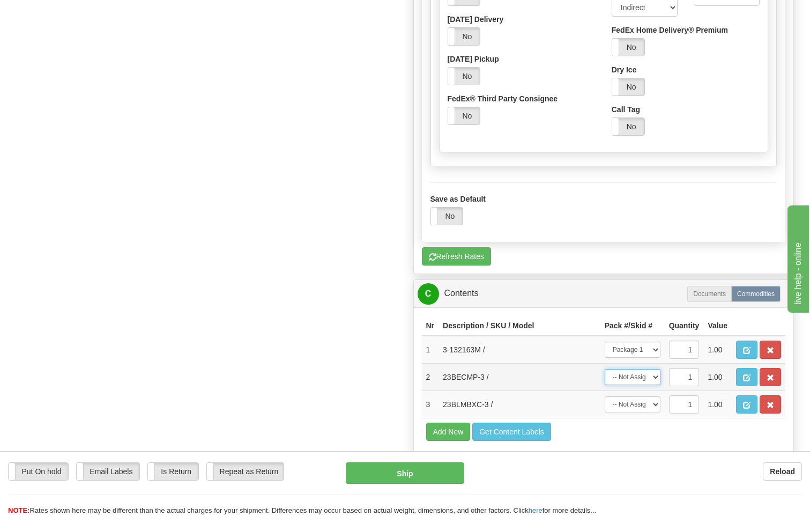
click at [605, 369] on select "-- Not Assigned -- Package 1 Package 2 Package 3" at bounding box center [633, 377] width 56 height 16
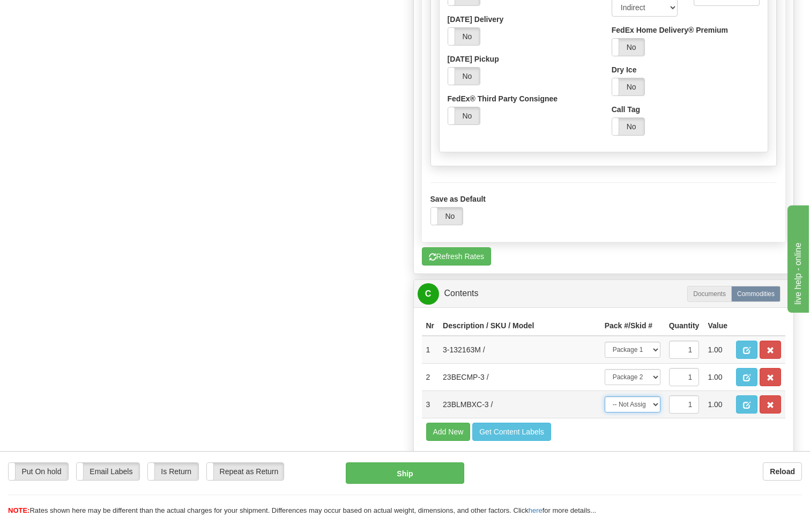
click at [647, 396] on select "-- Not Assigned -- Package 1 Package 2 Package 3" at bounding box center [633, 404] width 56 height 16
select select "2"
click at [605, 396] on select "-- Not Assigned -- Package 1 Package 2 Package 3" at bounding box center [633, 404] width 56 height 16
click at [450, 470] on button "Ship" at bounding box center [405, 472] width 119 height 21
type input "92"
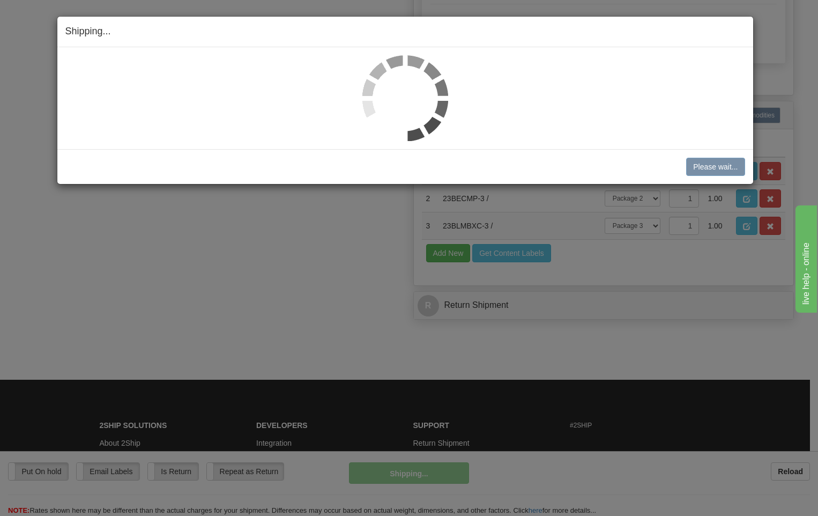
scroll to position [586, 0]
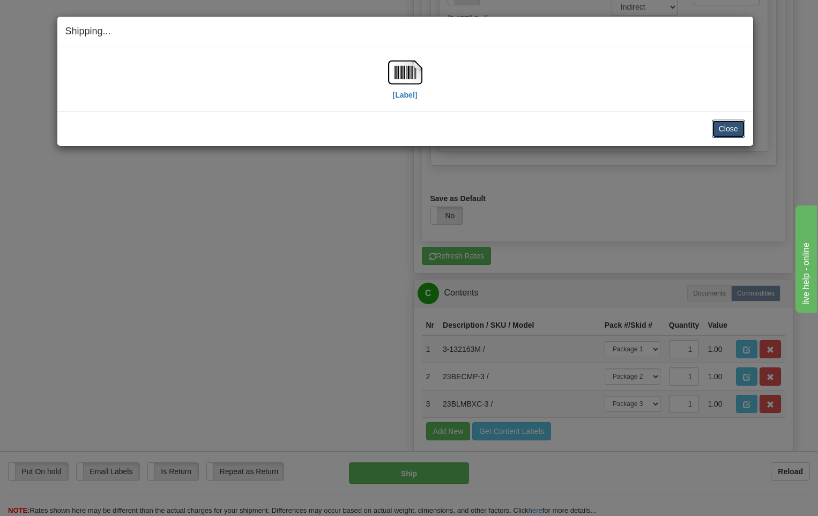
click at [722, 128] on button "Close" at bounding box center [728, 129] width 33 height 18
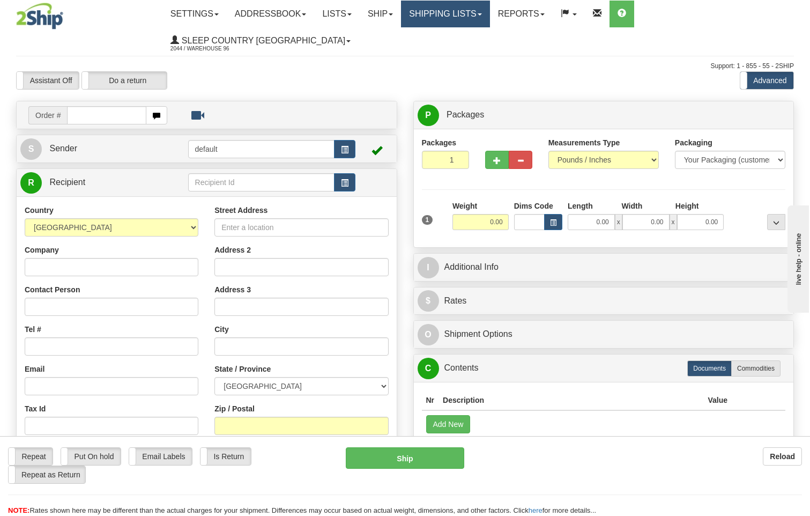
click at [457, 11] on link "Shipping lists" at bounding box center [445, 14] width 88 height 27
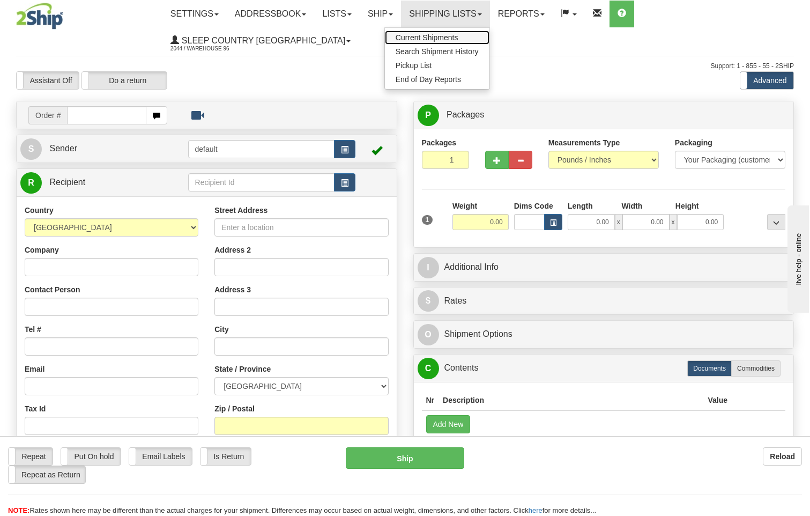
click at [458, 35] on span "Current Shipments" at bounding box center [427, 37] width 63 height 9
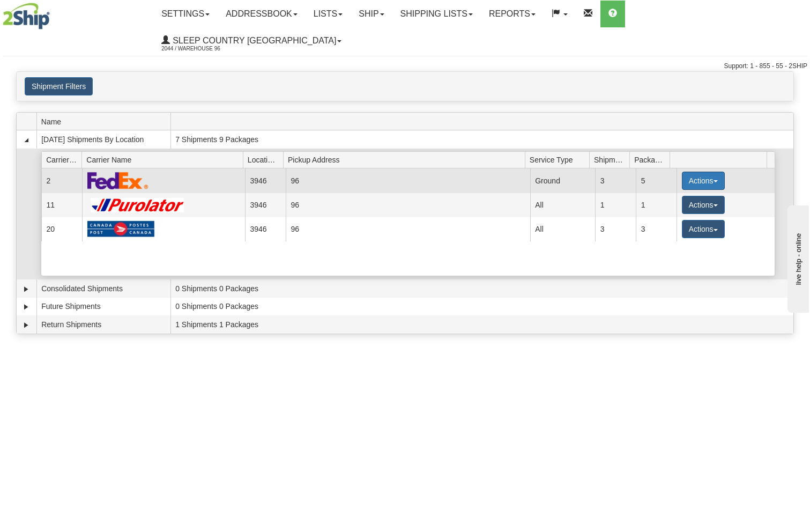
click at [698, 172] on button "Actions" at bounding box center [703, 181] width 43 height 18
click at [673, 197] on span "Details" at bounding box center [663, 201] width 29 height 8
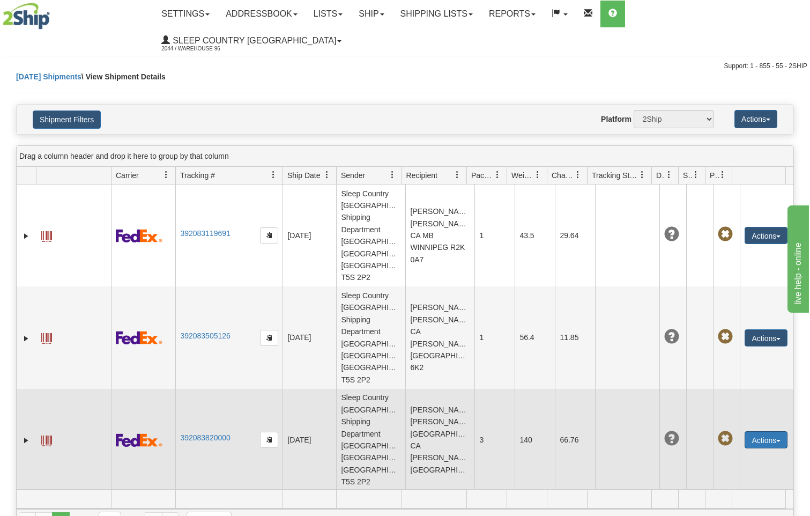
click at [754, 431] on button "Actions" at bounding box center [765, 439] width 43 height 17
click at [721, 452] on link "Edit" at bounding box center [744, 459] width 86 height 14
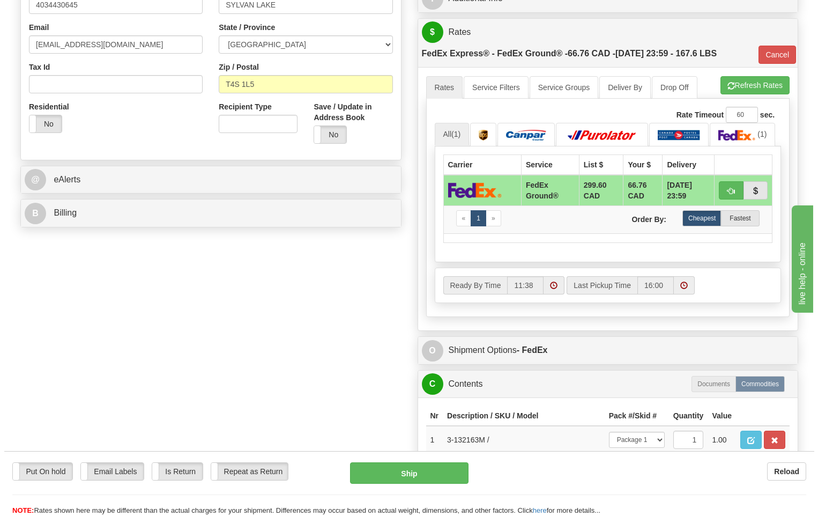
scroll to position [429, 0]
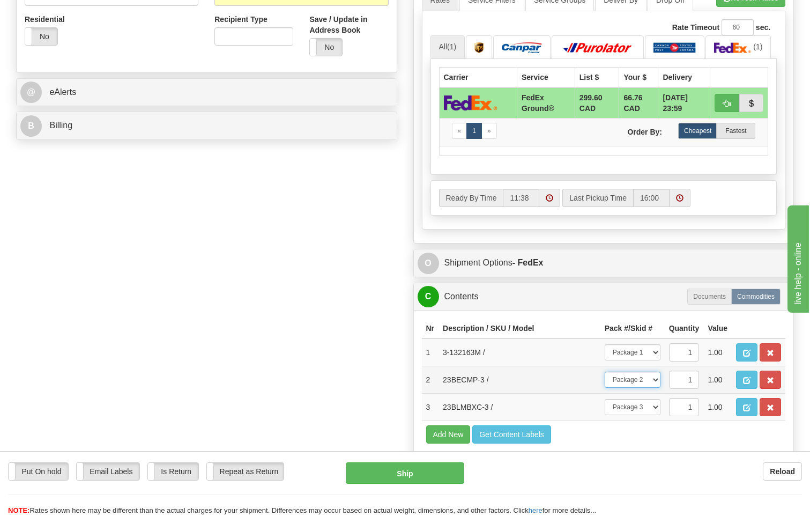
click at [653, 371] on select "-- Not Assigned -- Package 1 Package 2 Package 3" at bounding box center [633, 379] width 56 height 16
select select "2"
click at [605, 371] on select "-- Not Assigned -- Package 1 Package 2 Package 3" at bounding box center [633, 379] width 56 height 16
click at [653, 399] on select "-- Not Assigned -- Package 1 Package 2 Package 3" at bounding box center [633, 407] width 56 height 16
select select "1"
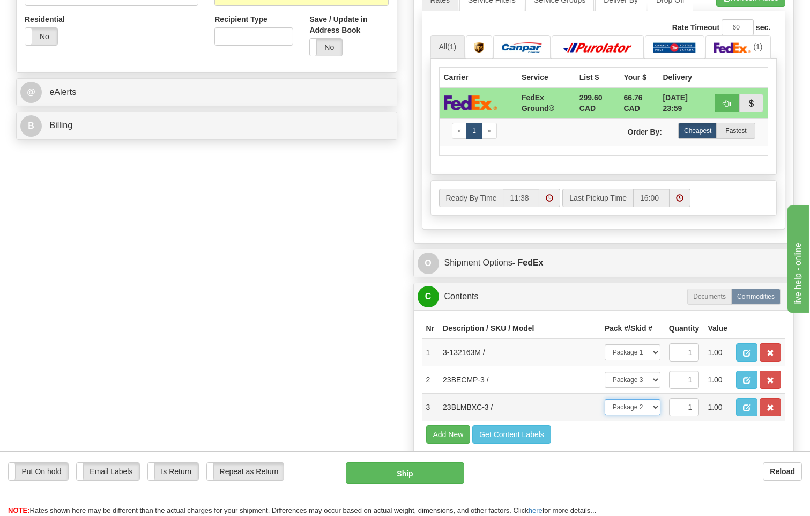
click at [605, 399] on select "-- Not Assigned -- Package 1 Package 2 Package 3" at bounding box center [633, 407] width 56 height 16
click at [442, 477] on button "Ship" at bounding box center [405, 472] width 119 height 21
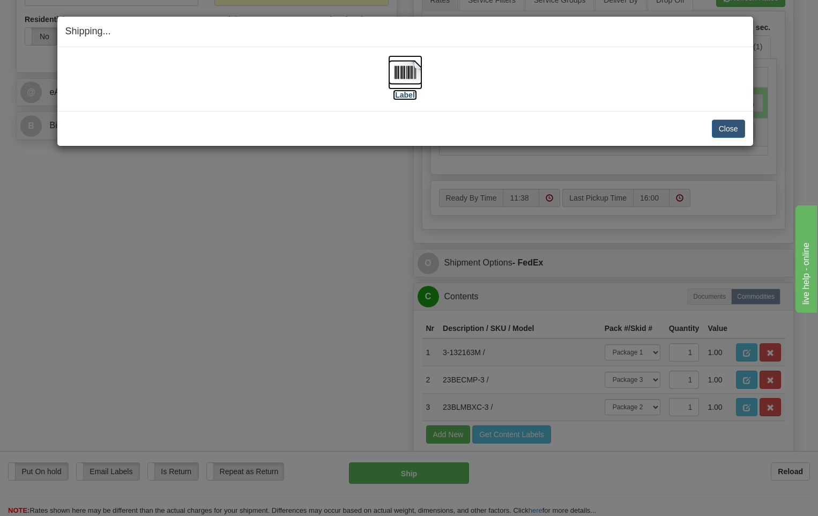
click at [409, 75] on img at bounding box center [405, 72] width 34 height 34
click at [739, 128] on button "Close" at bounding box center [728, 129] width 33 height 18
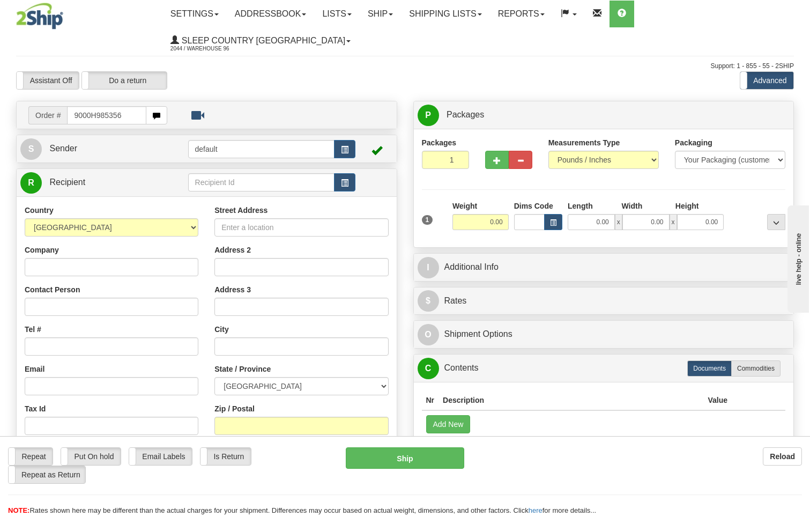
type input "9000H985356"
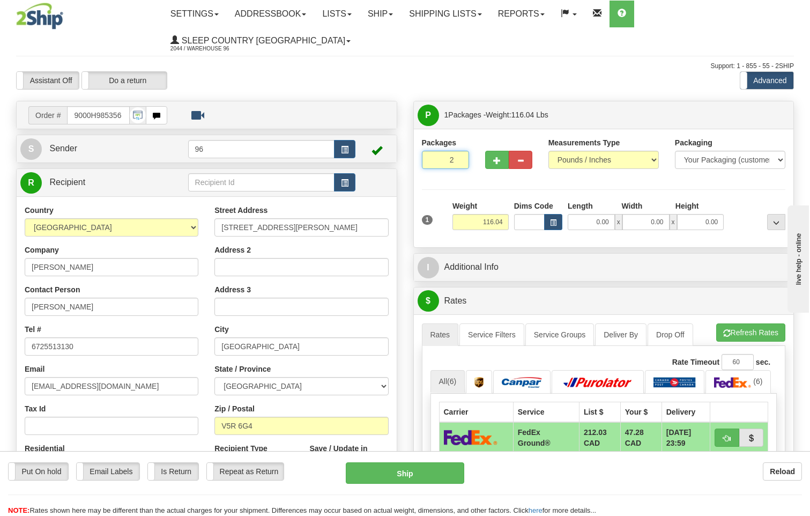
type input "2"
click at [459, 151] on input "2" at bounding box center [445, 160] width 47 height 18
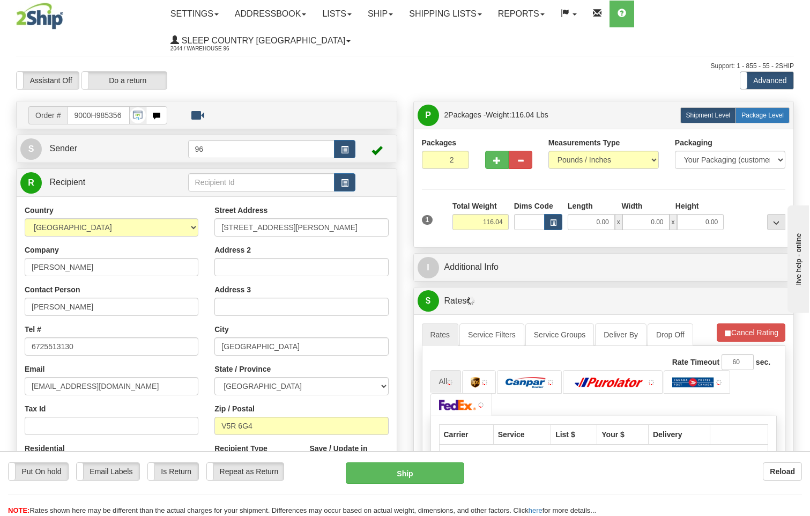
click at [757, 111] on span "Package Level" at bounding box center [762, 115] width 42 height 8
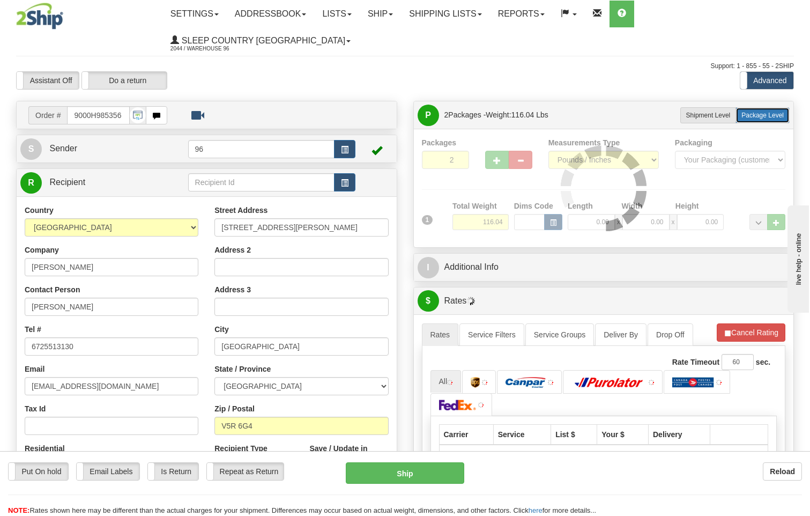
radio input "true"
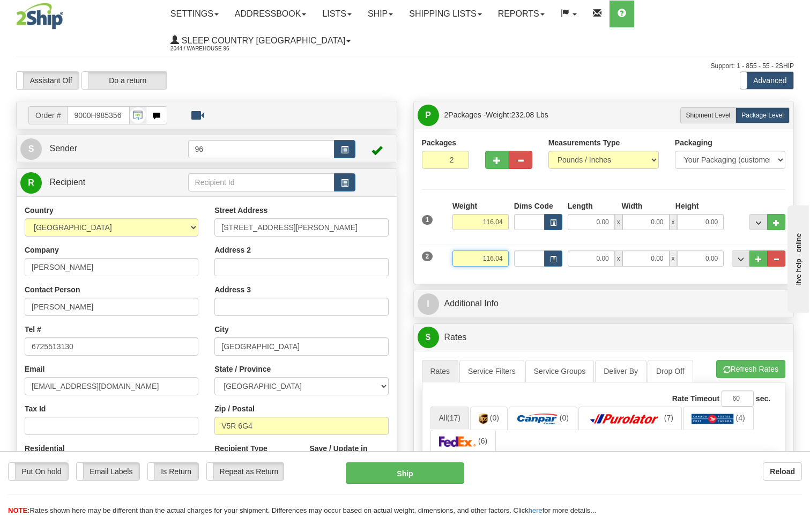
click at [500, 250] on input "116.04" at bounding box center [480, 258] width 56 height 16
click at [505, 250] on input "116.04" at bounding box center [480, 258] width 56 height 16
type input "1"
type input "60.00"
click at [505, 214] on input "116.04" at bounding box center [480, 222] width 56 height 16
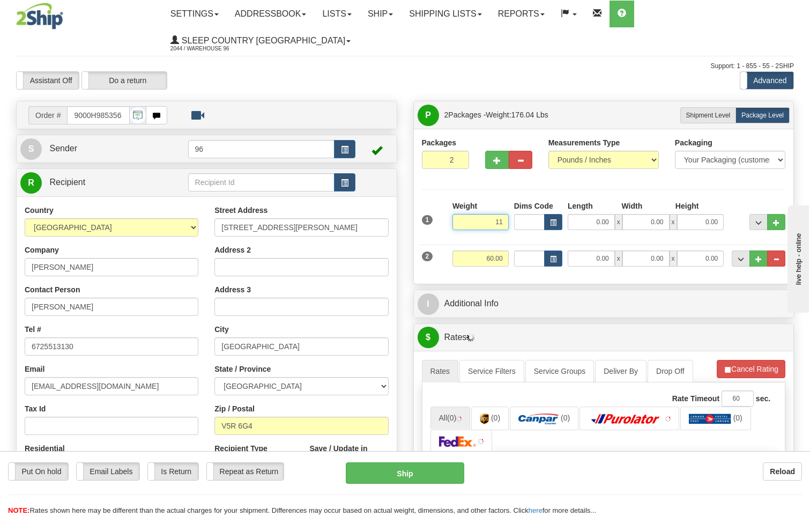
type input "1"
click at [621, 214] on span "x" at bounding box center [619, 222] width 8 height 16
type input "70.00"
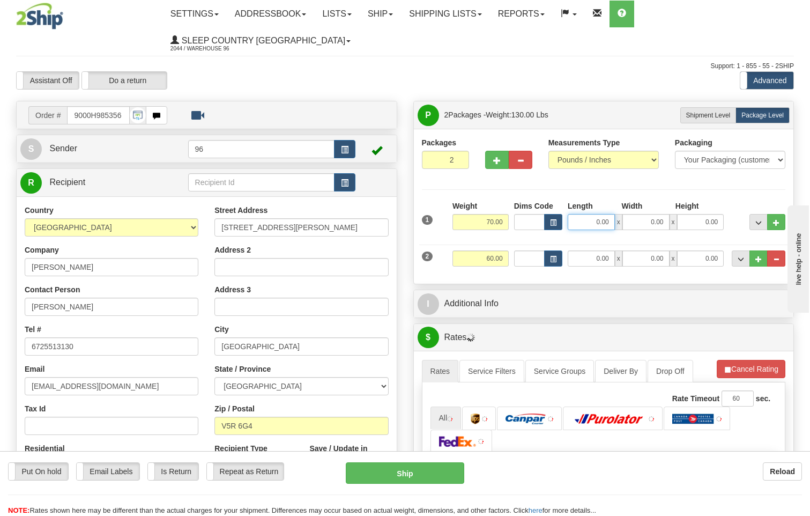
click at [611, 214] on input "0.00" at bounding box center [591, 222] width 47 height 16
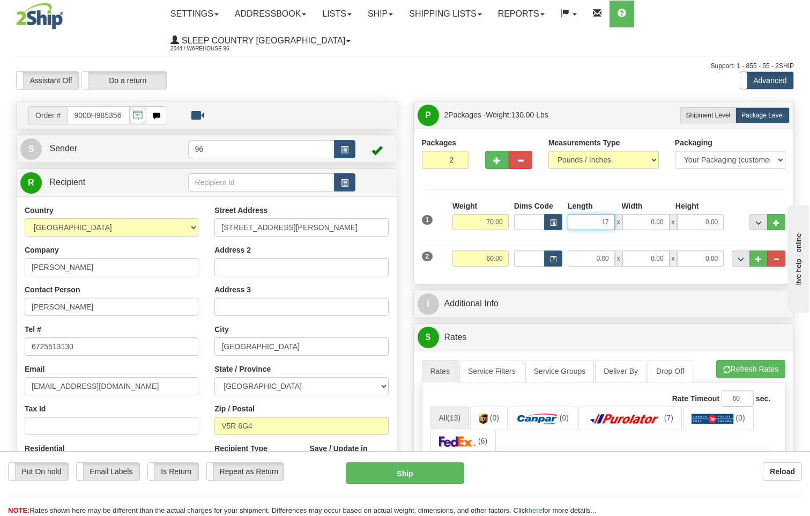
type input "17.00"
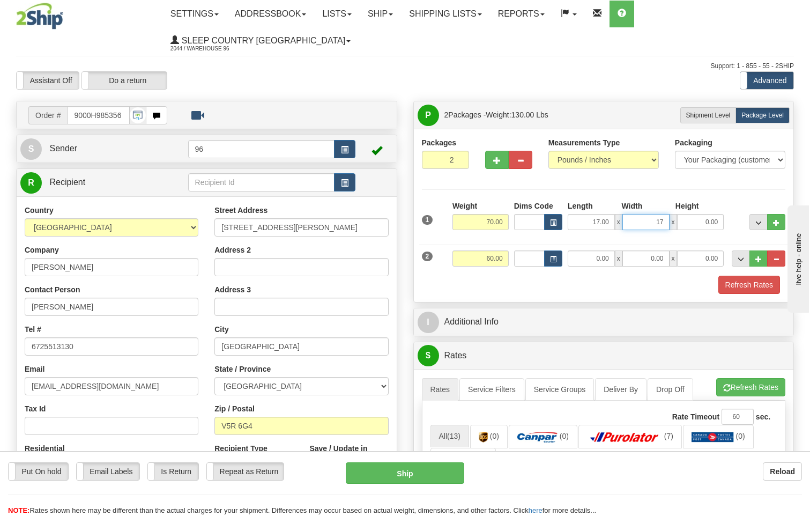
type input "17.00"
type input "40.00"
click at [614, 250] on input "0.00" at bounding box center [591, 258] width 47 height 16
type input "72.00"
type input "16.00"
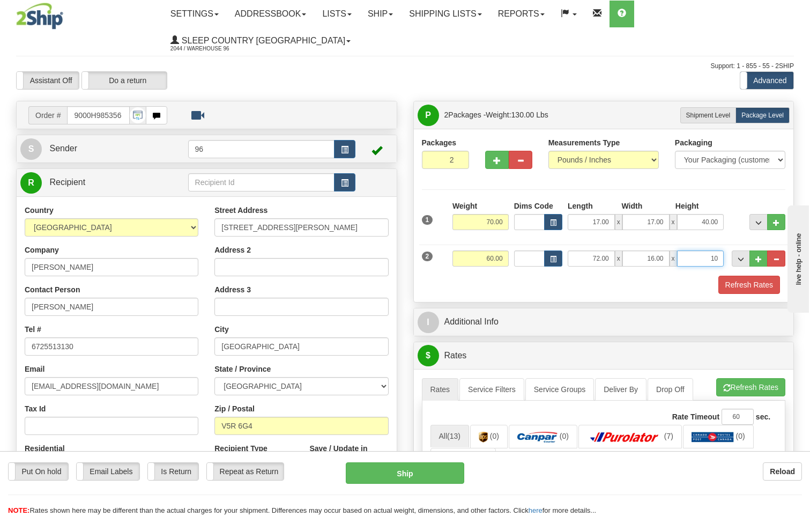
type input "10.00"
click at [754, 276] on button "Refresh Rates" at bounding box center [749, 285] width 62 height 18
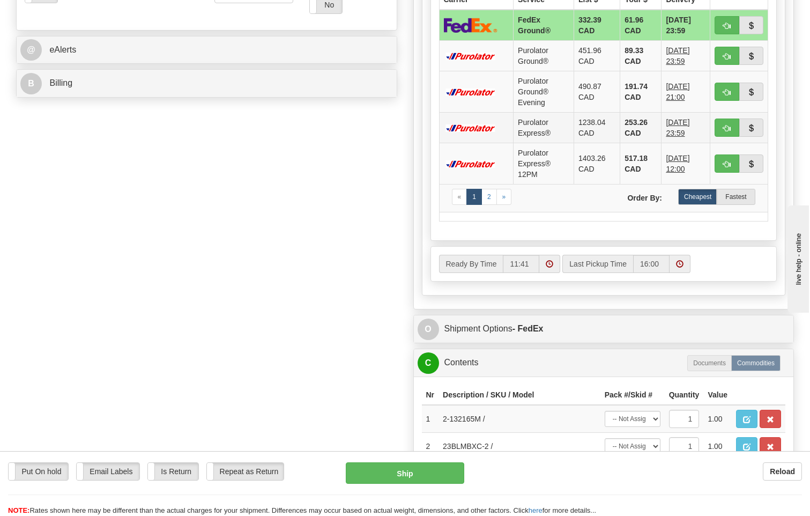
scroll to position [482, 0]
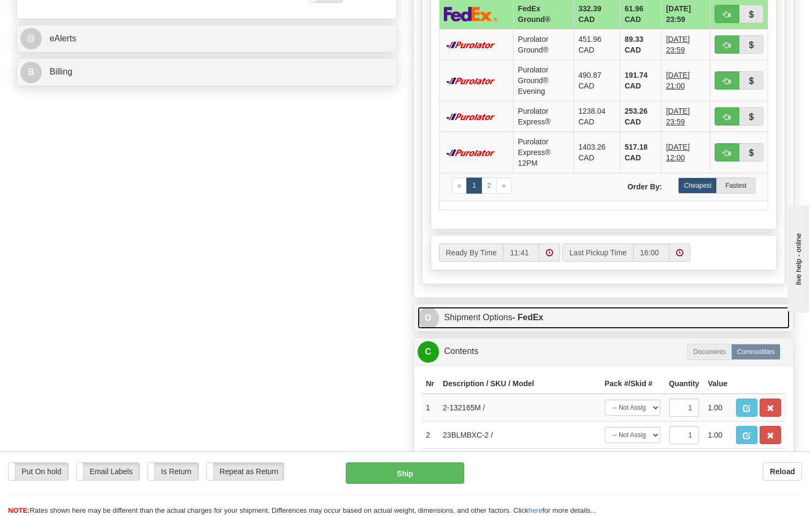
click at [517, 312] on strong "- FedEx" at bounding box center [527, 316] width 31 height 9
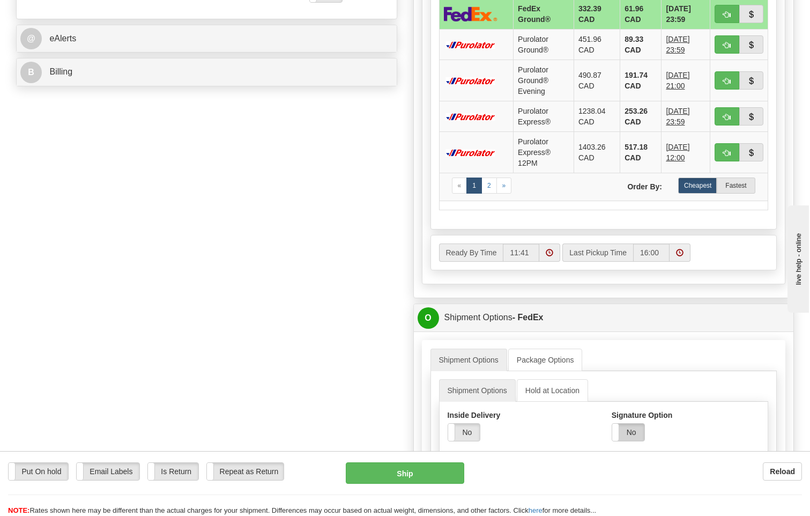
click at [633, 423] on label "No" at bounding box center [628, 431] width 32 height 17
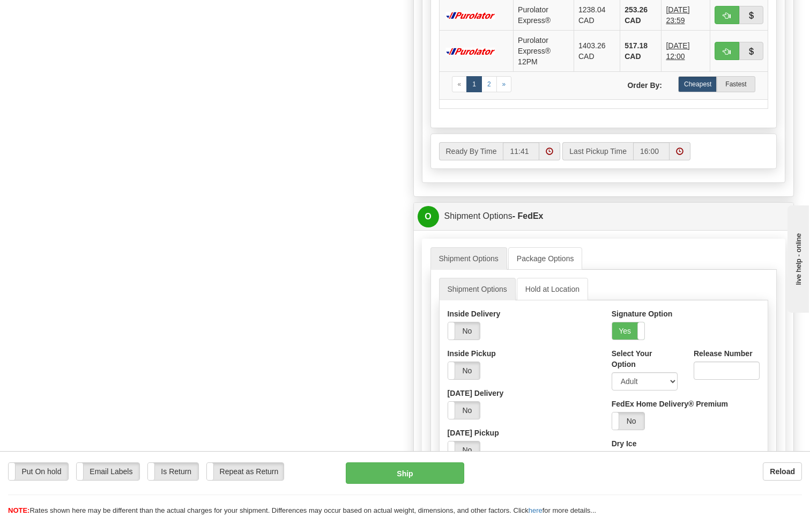
scroll to position [697, 0]
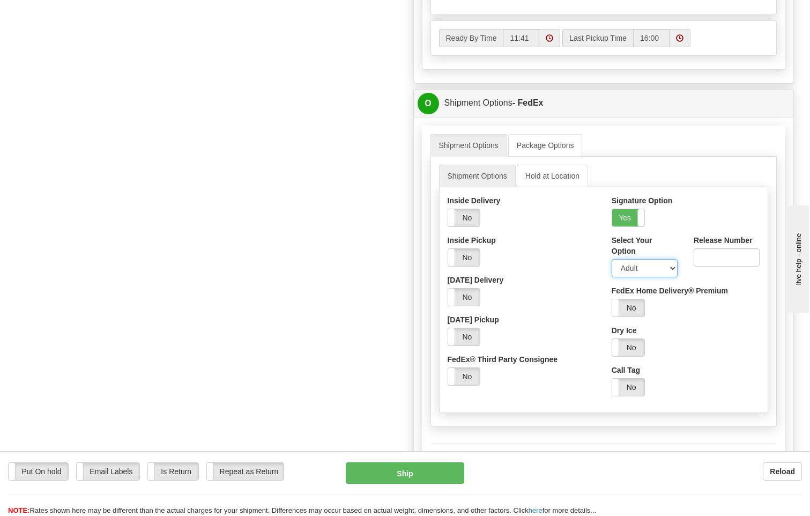
drag, startPoint x: 635, startPoint y: 242, endPoint x: 637, endPoint y: 254, distance: 11.4
click at [635, 259] on select "Adult Direct Indirect No Signature Required Service Default" at bounding box center [645, 268] width 66 height 18
select select "2"
click at [612, 259] on select "Adult Direct Indirect No Signature Required Service Default" at bounding box center [645, 268] width 66 height 18
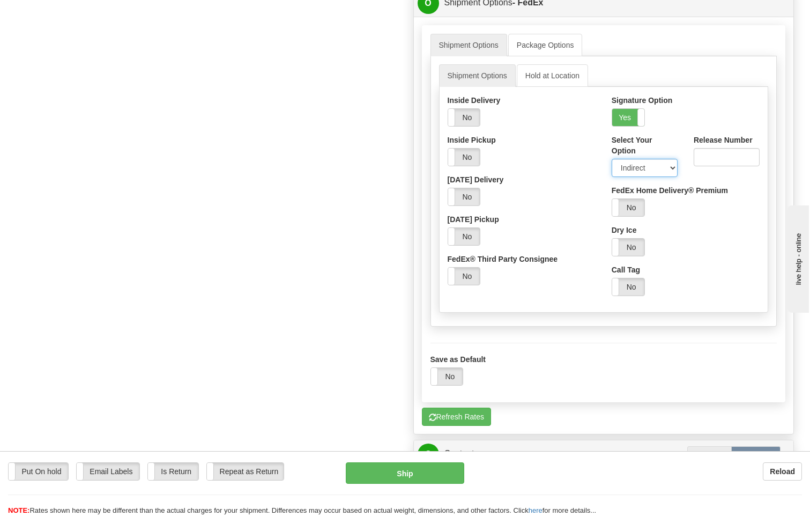
scroll to position [965, 0]
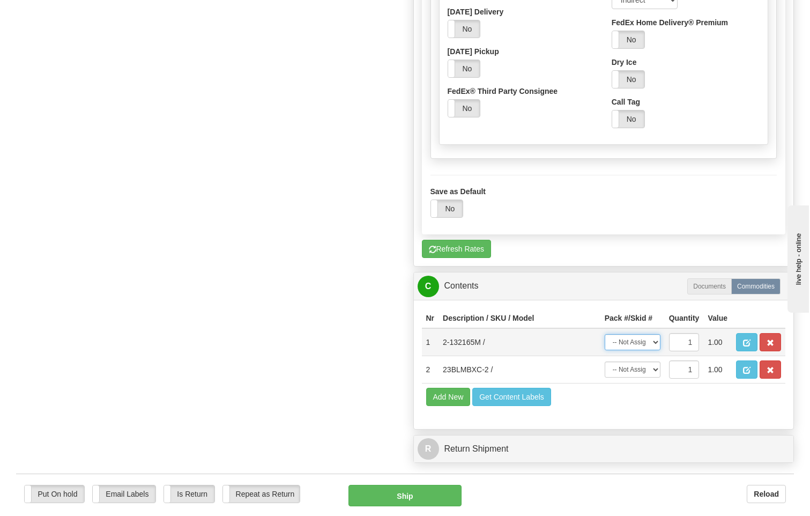
click at [644, 334] on select "-- Not Assigned -- Package 1 Package 2" at bounding box center [633, 342] width 56 height 16
select select "0"
click at [605, 334] on select "-- Not Assigned -- Package 1 Package 2" at bounding box center [633, 342] width 56 height 16
drag, startPoint x: 641, startPoint y: 344, endPoint x: 642, endPoint y: 354, distance: 9.7
click at [641, 361] on select "-- Not Assigned -- Package 1 Package 2" at bounding box center [633, 369] width 56 height 16
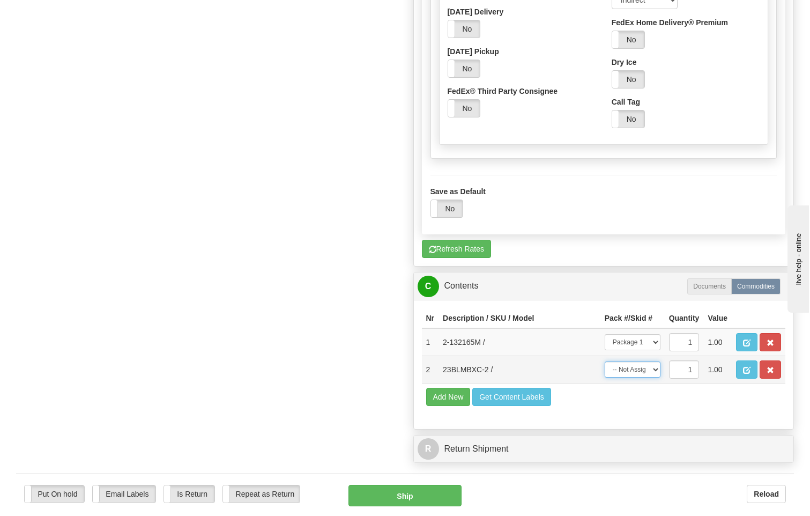
select select "1"
click at [605, 361] on select "-- Not Assigned -- Package 1 Package 2" at bounding box center [633, 369] width 56 height 16
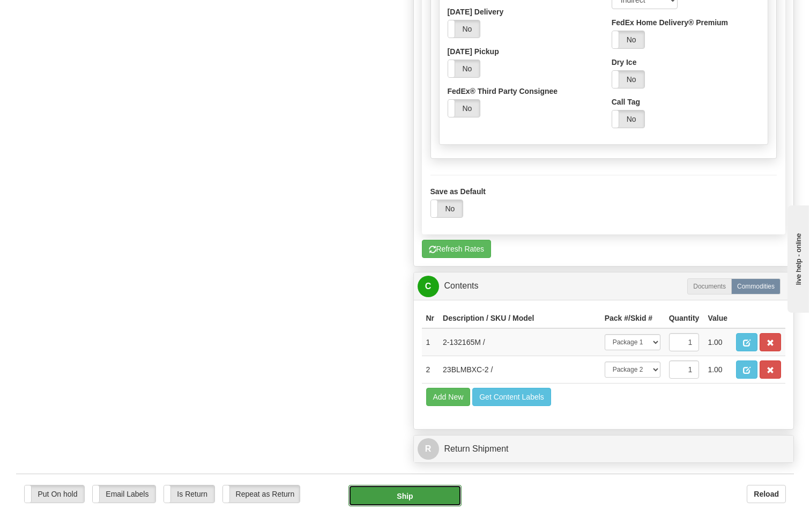
click at [426, 485] on button "Ship" at bounding box center [405, 495] width 114 height 21
type input "92"
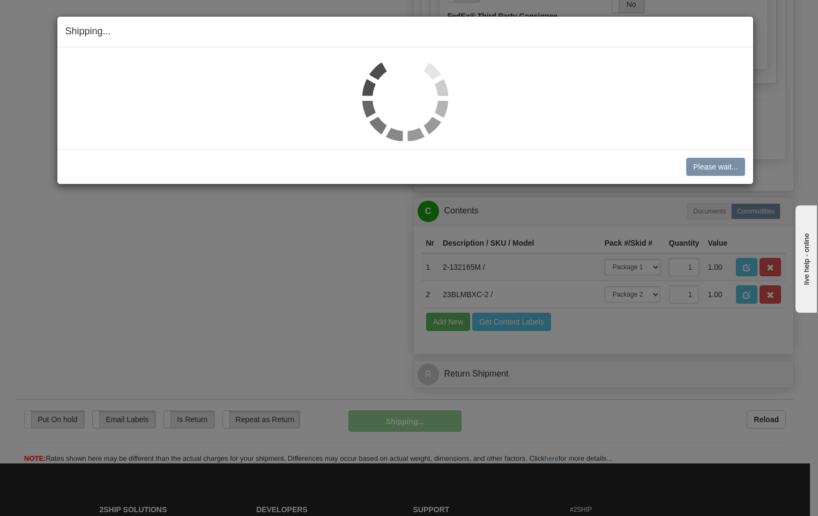
scroll to position [557, 0]
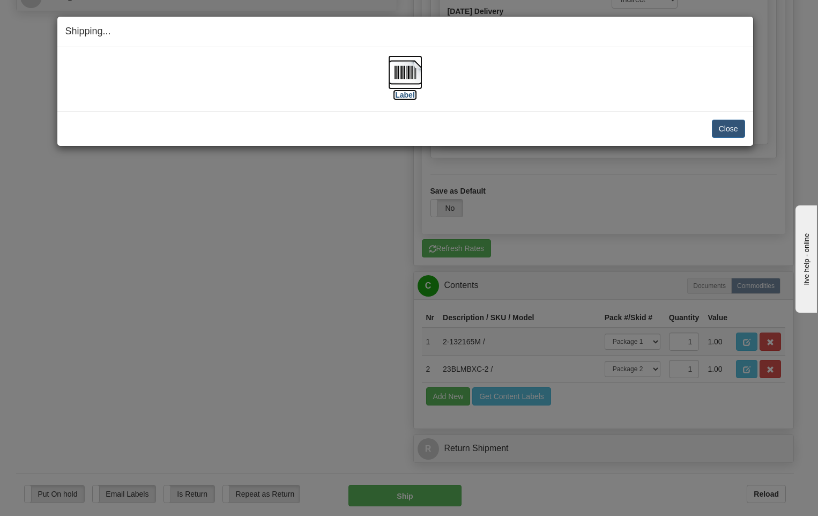
click at [407, 72] on img at bounding box center [405, 72] width 34 height 34
click at [728, 138] on div "Close Cancel Cancel Shipment and Quit Pickup Quit Pickup ONLY" at bounding box center [405, 128] width 696 height 35
click at [732, 131] on button "Close" at bounding box center [728, 129] width 33 height 18
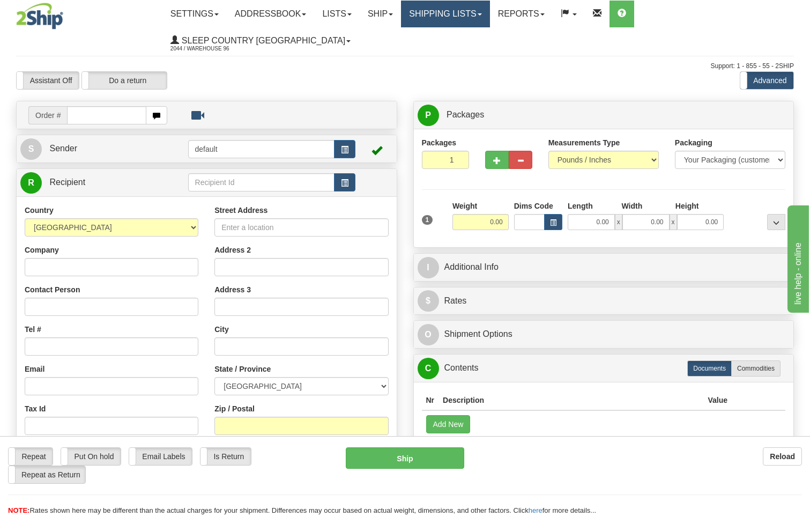
click at [464, 14] on link "Shipping lists" at bounding box center [445, 14] width 88 height 27
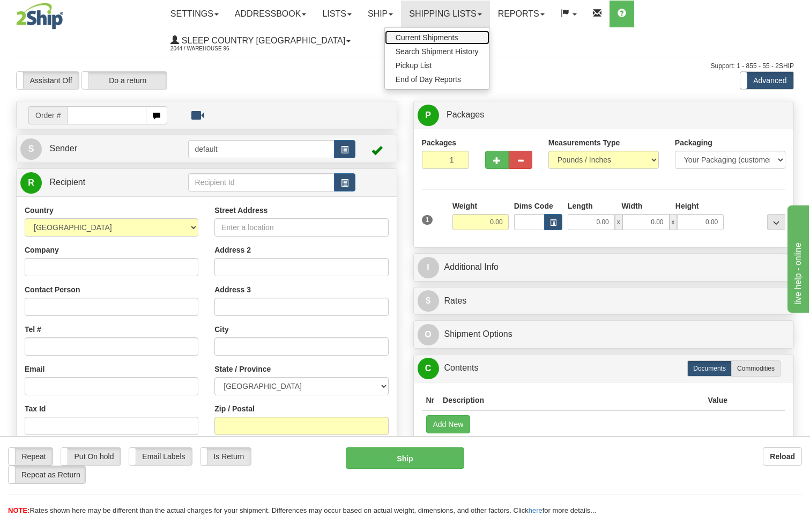
click at [448, 35] on span "Current Shipments" at bounding box center [427, 37] width 63 height 9
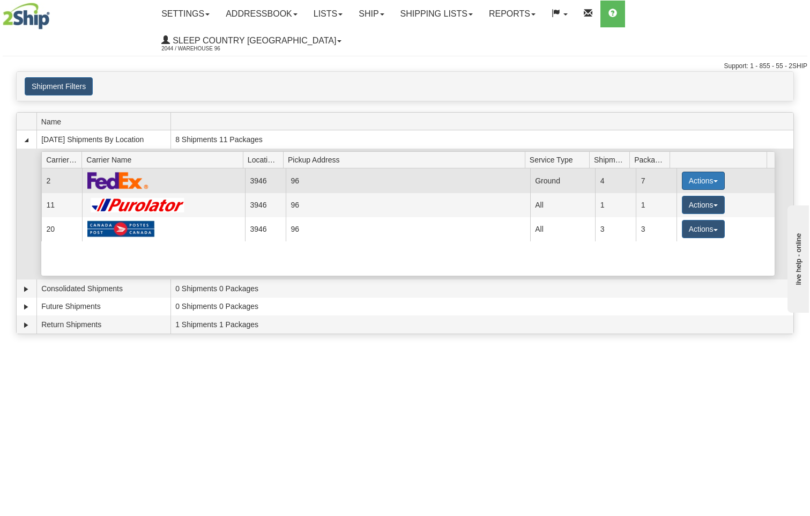
click at [701, 172] on button "Actions" at bounding box center [703, 181] width 43 height 18
click at [673, 211] on span "Close" at bounding box center [661, 215] width 25 height 8
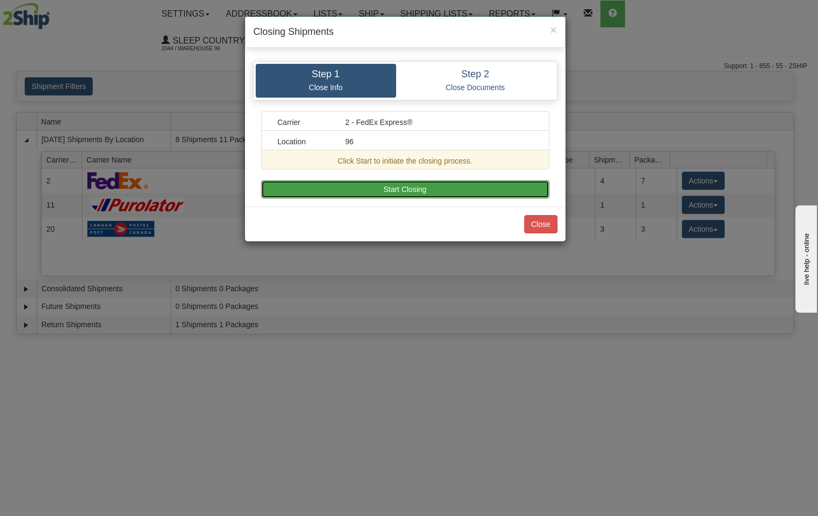
click at [386, 191] on button "Start Closing" at bounding box center [405, 189] width 288 height 18
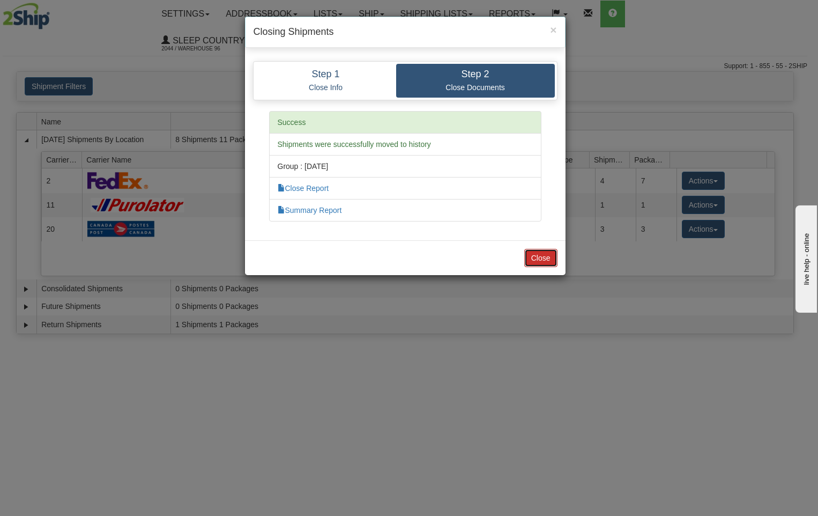
click at [539, 258] on button "Close" at bounding box center [540, 258] width 33 height 18
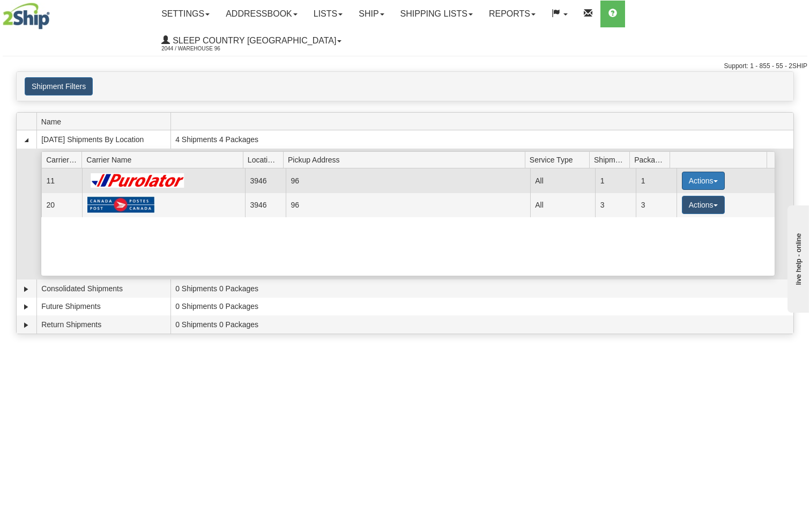
click at [693, 172] on button "Actions" at bounding box center [703, 181] width 43 height 18
click at [667, 225] on span "Pickup" at bounding box center [663, 229] width 28 height 8
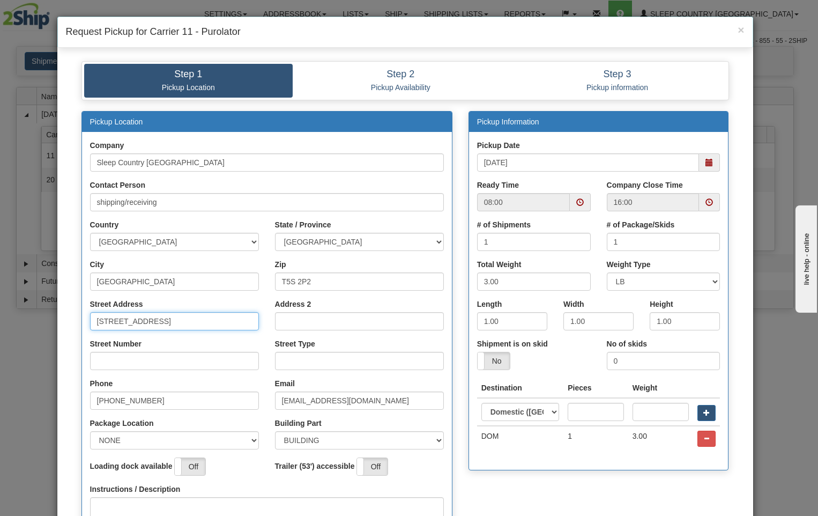
click at [188, 323] on input "[STREET_ADDRESS]" at bounding box center [174, 321] width 169 height 18
type input "18137"
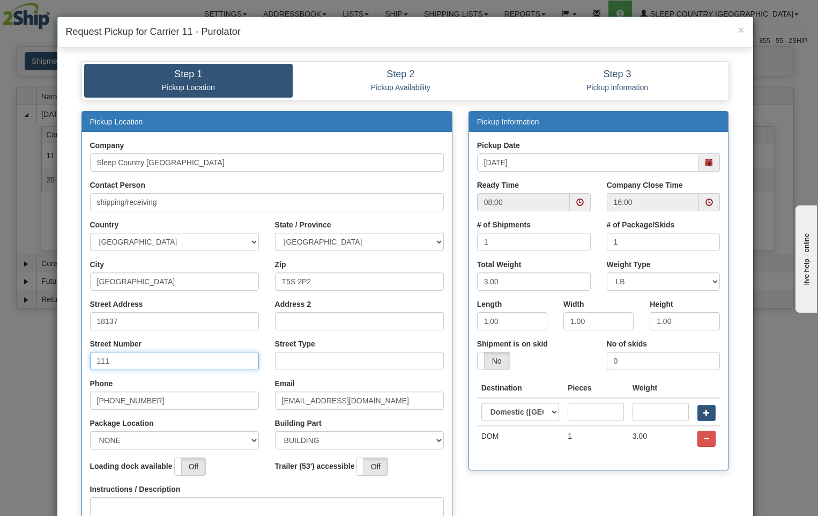
type input "111"
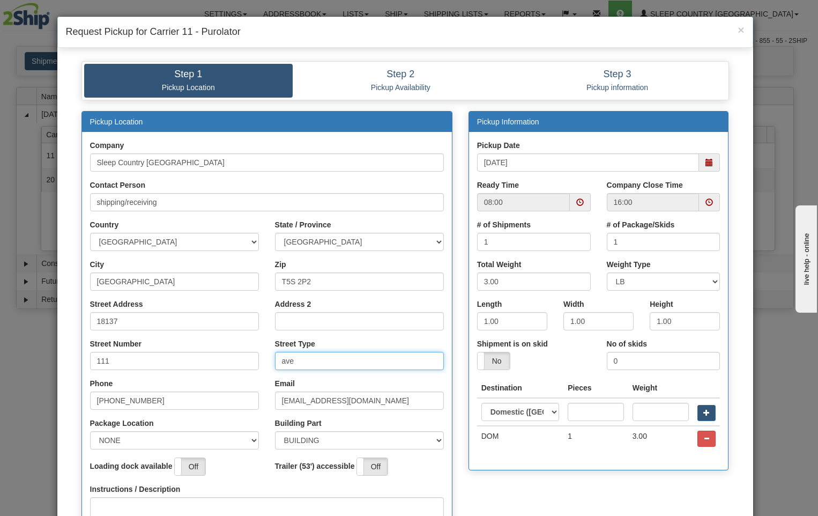
type input "ave"
click at [248, 441] on select "NONE FRONT REAR SIDE" at bounding box center [174, 440] width 169 height 18
select select "2"
click at [90, 431] on select "NONE FRONT REAR SIDE" at bounding box center [174, 440] width 169 height 18
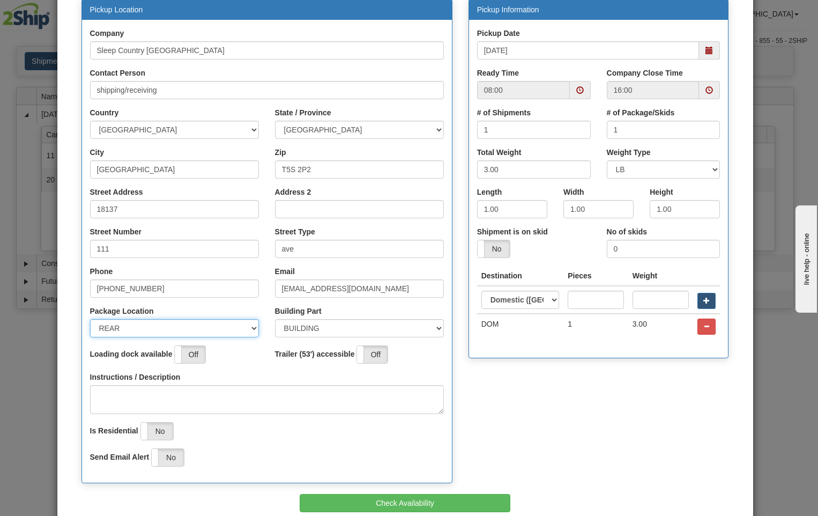
scroll to position [168, 0]
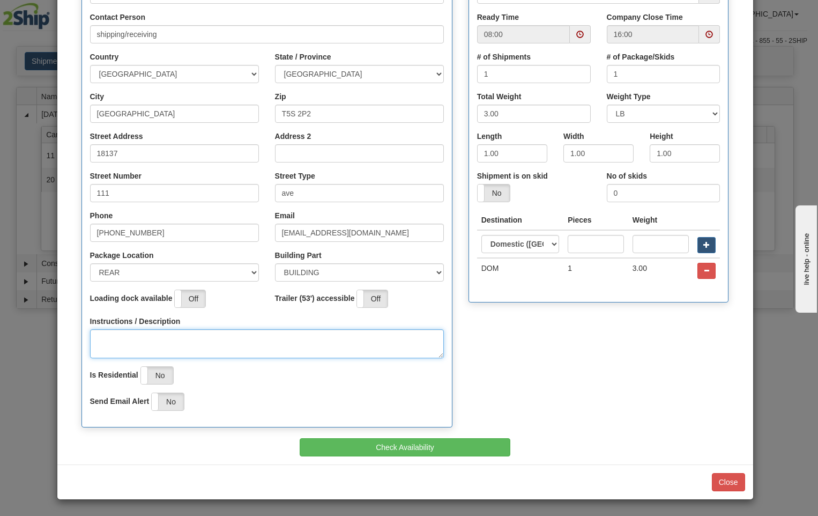
click at [107, 343] on textarea "Instructions / Description" at bounding box center [267, 343] width 354 height 29
click at [576, 31] on span at bounding box center [580, 35] width 8 height 8
type textarea "pick up at rear of building"
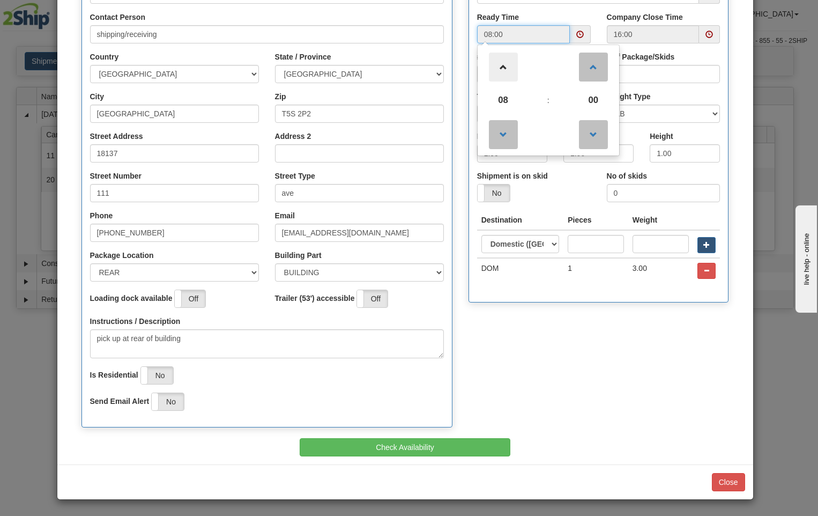
click at [496, 68] on span at bounding box center [503, 67] width 29 height 29
type input "12:00"
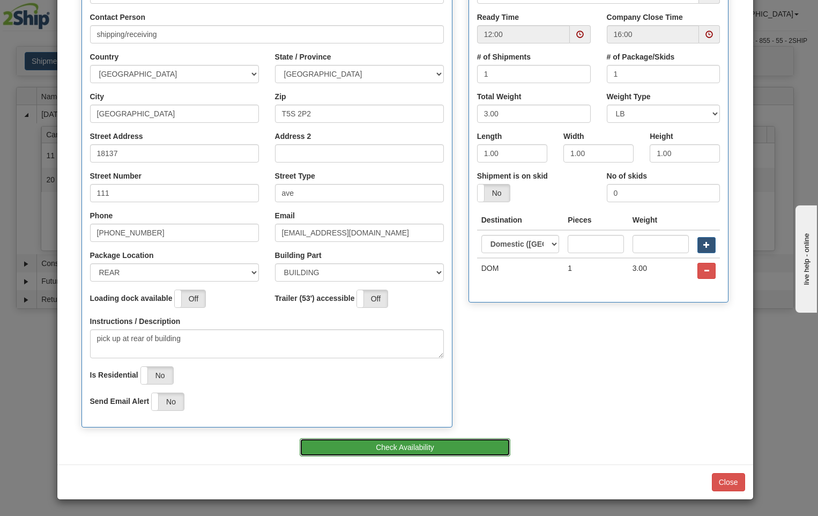
click at [459, 450] on button "Check Availability" at bounding box center [405, 447] width 211 height 18
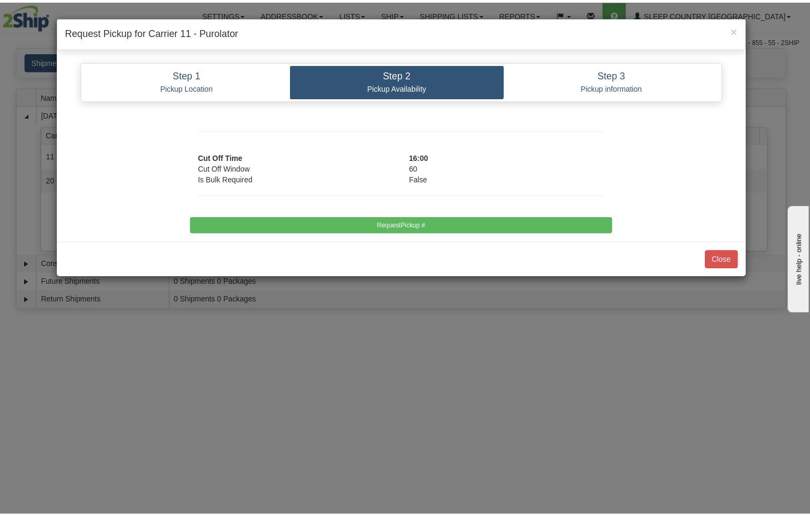
scroll to position [0, 0]
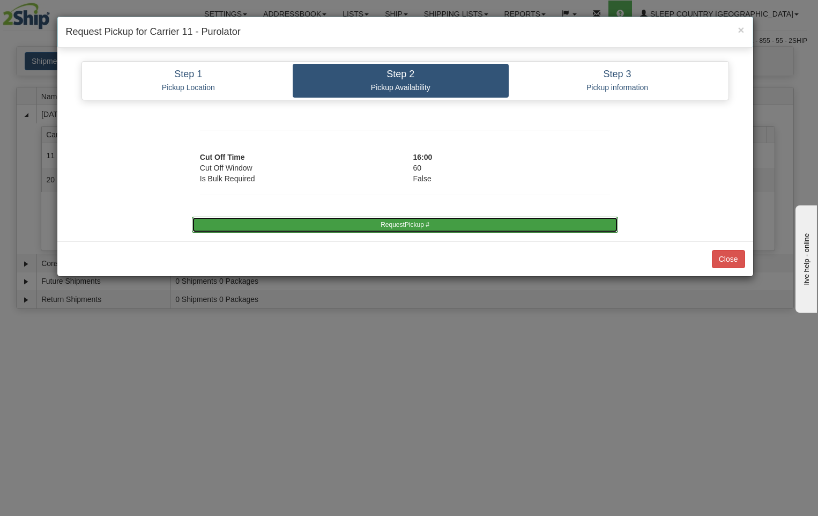
click at [434, 224] on button "RequestPickup #" at bounding box center [405, 225] width 426 height 16
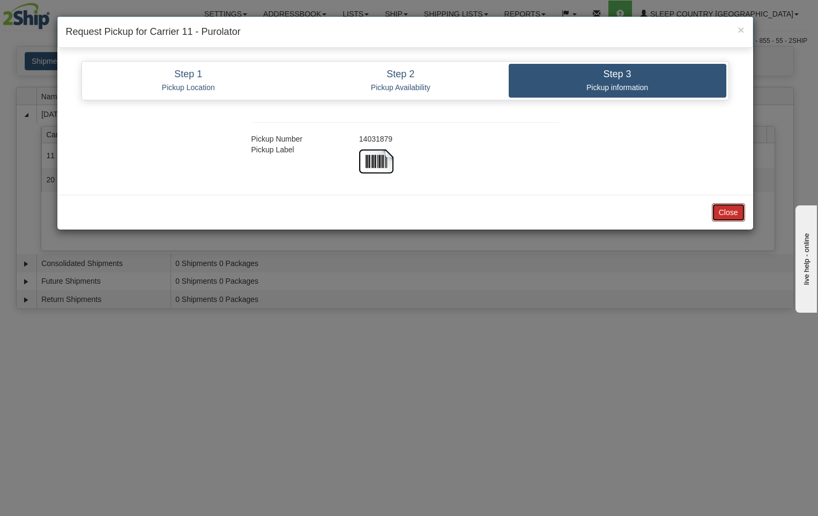
click at [720, 216] on button "Close" at bounding box center [728, 212] width 33 height 18
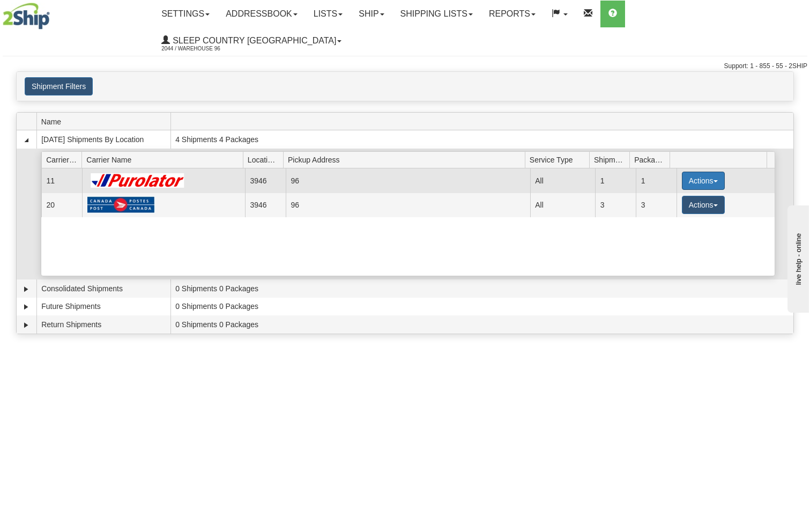
click at [686, 172] on button "Actions" at bounding box center [703, 181] width 43 height 18
click at [663, 211] on span "Close" at bounding box center [661, 215] width 25 height 8
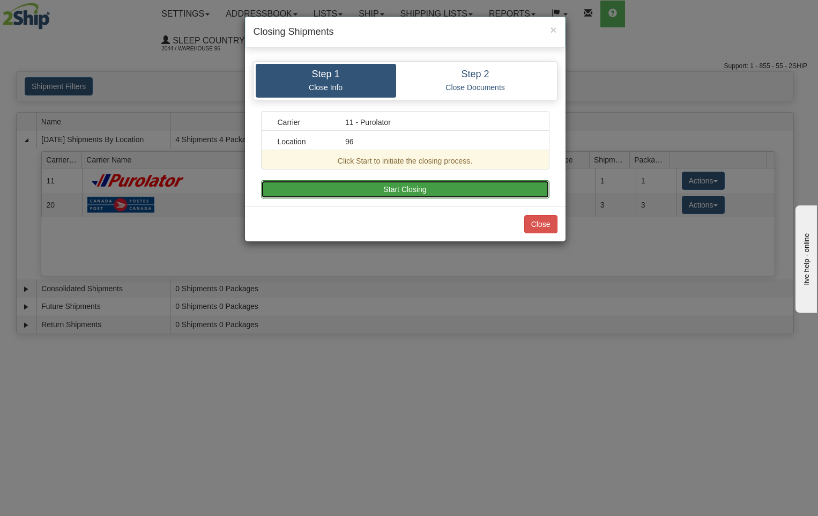
click at [421, 187] on button "Start Closing" at bounding box center [405, 189] width 288 height 18
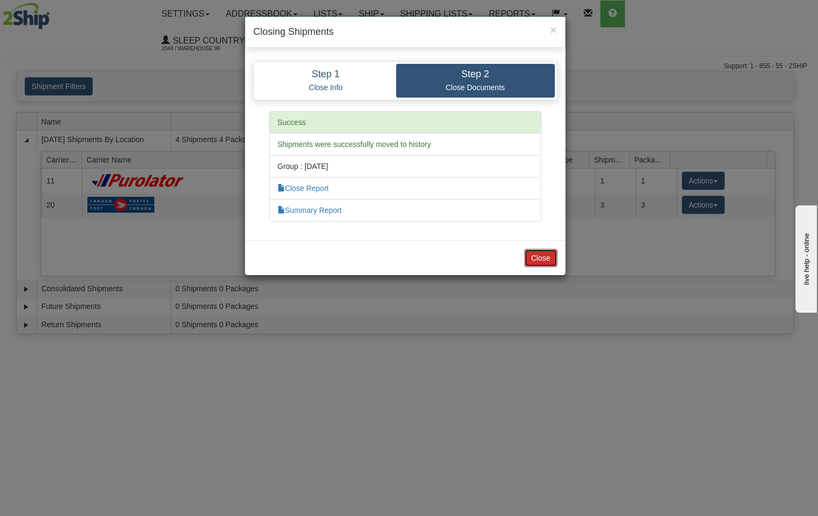
click at [539, 257] on button "Close" at bounding box center [540, 258] width 33 height 18
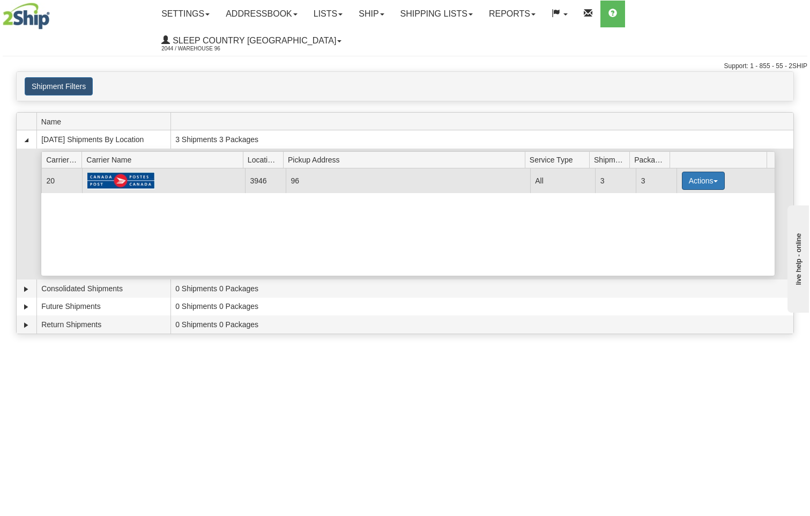
click at [702, 172] on button "Actions" at bounding box center [703, 181] width 43 height 18
click at [672, 211] on span "Close" at bounding box center [661, 215] width 25 height 8
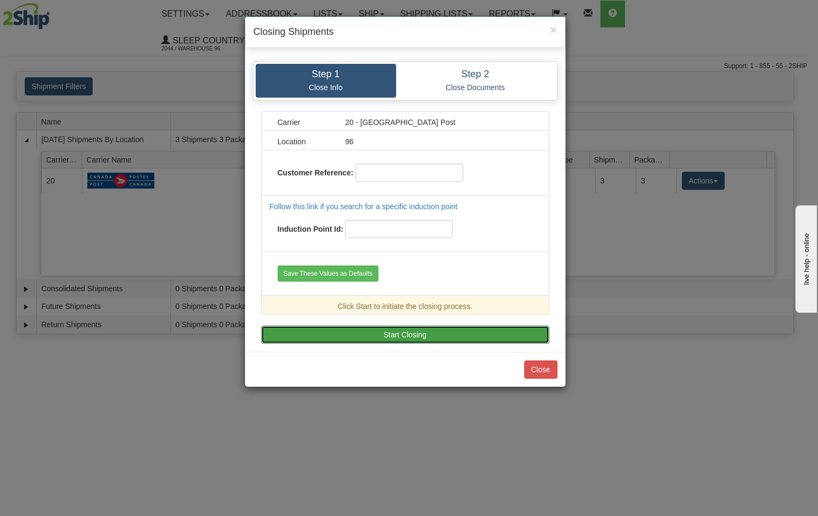
click at [436, 336] on button "Start Closing" at bounding box center [405, 334] width 288 height 18
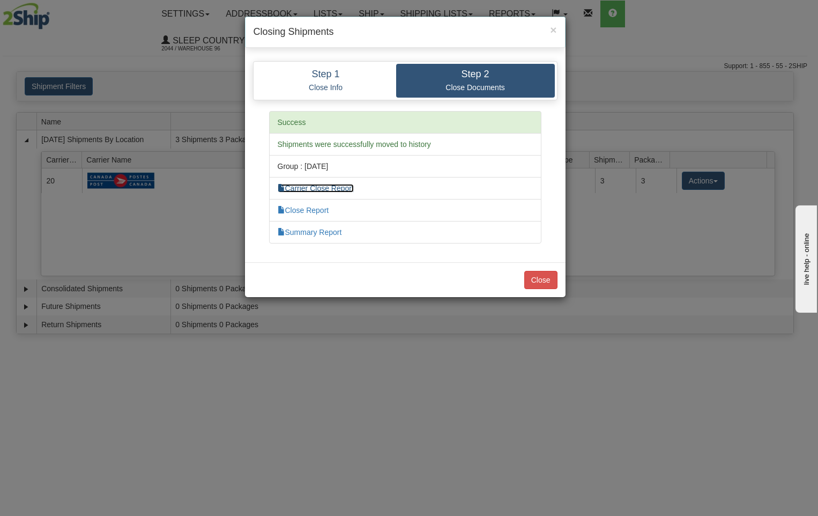
click at [328, 187] on link "Carrier Close Report" at bounding box center [316, 188] width 76 height 9
click at [318, 210] on link "Close Report" at bounding box center [303, 210] width 51 height 9
click at [330, 234] on link "Summary Report" at bounding box center [310, 232] width 64 height 9
click at [554, 278] on button "Close" at bounding box center [540, 280] width 33 height 18
